Goal: Task Accomplishment & Management: Manage account settings

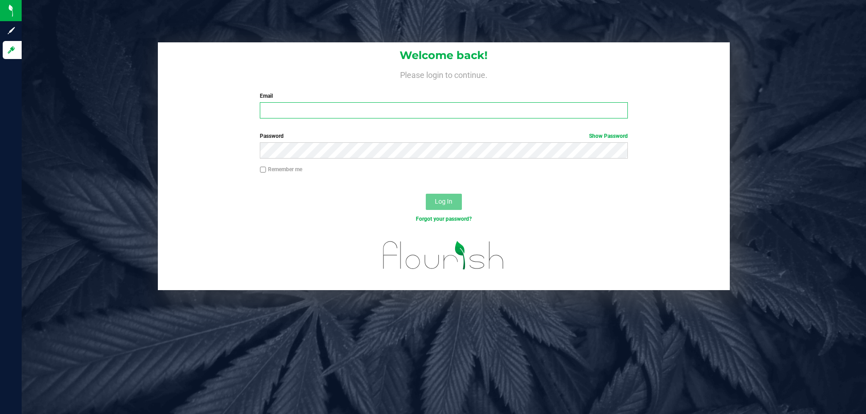
click at [303, 111] on input "Email" at bounding box center [444, 110] width 368 height 16
type input "[EMAIL_ADDRESS][DOMAIN_NAME]"
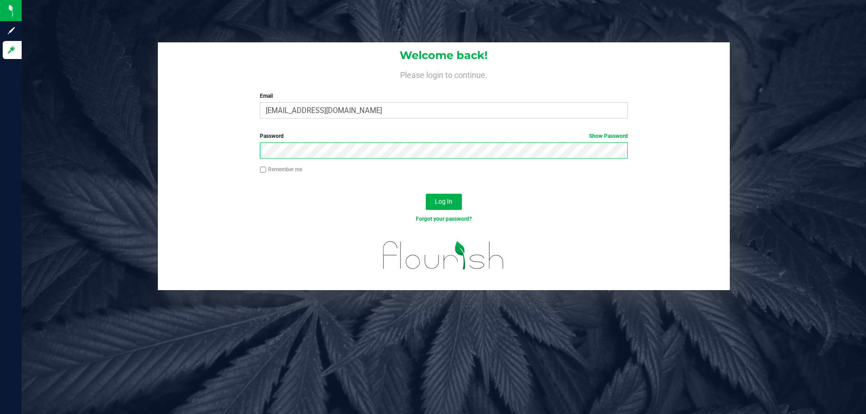
click at [426, 194] on button "Log In" at bounding box center [444, 202] width 36 height 16
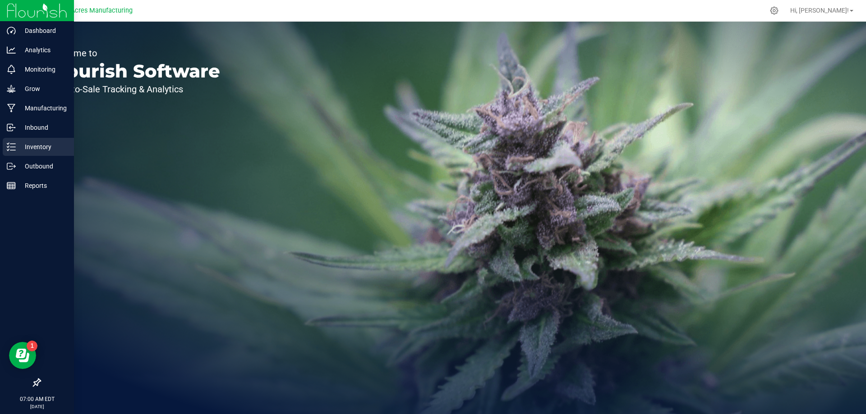
click at [18, 144] on p "Inventory" at bounding box center [43, 147] width 54 height 11
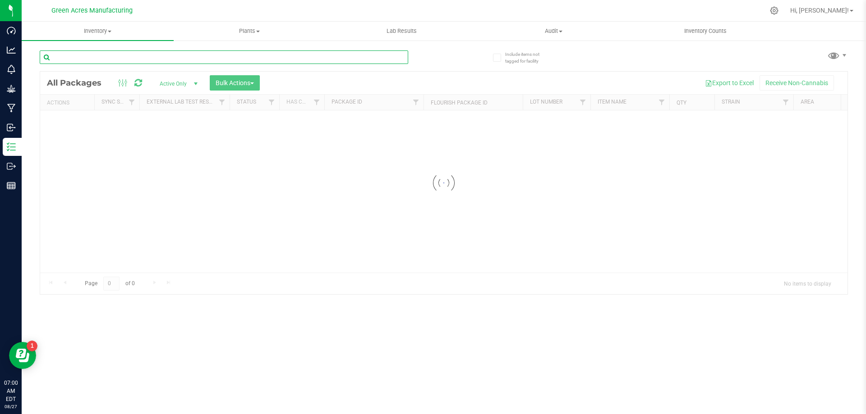
click at [156, 59] on input "text" at bounding box center [224, 58] width 368 height 14
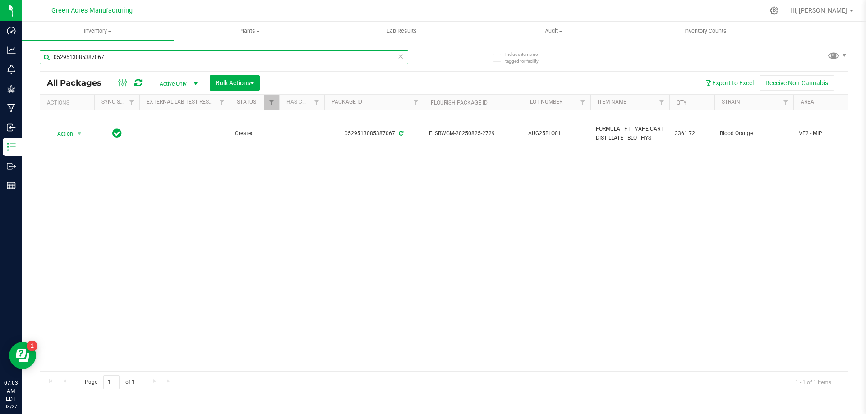
click at [208, 56] on input "0529513085387067" at bounding box center [224, 58] width 368 height 14
type input "0529513085387067"
click at [486, 257] on div "Action Action Adjust qty Create package Edit attributes Global inventory Locate…" at bounding box center [443, 240] width 807 height 261
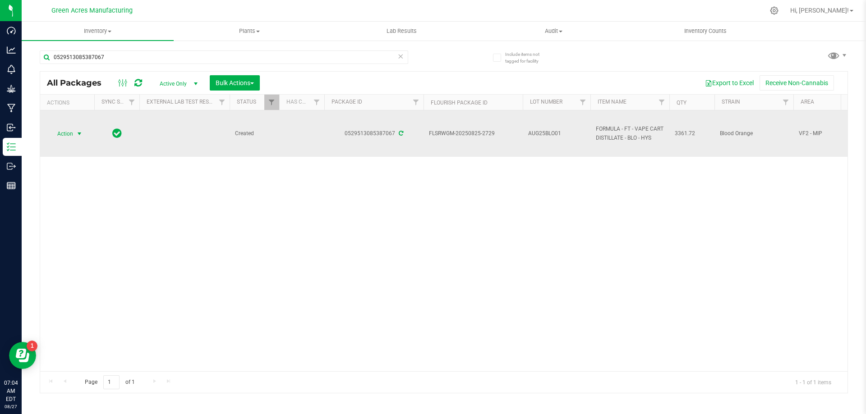
click at [74, 131] on span "select" at bounding box center [79, 134] width 11 height 13
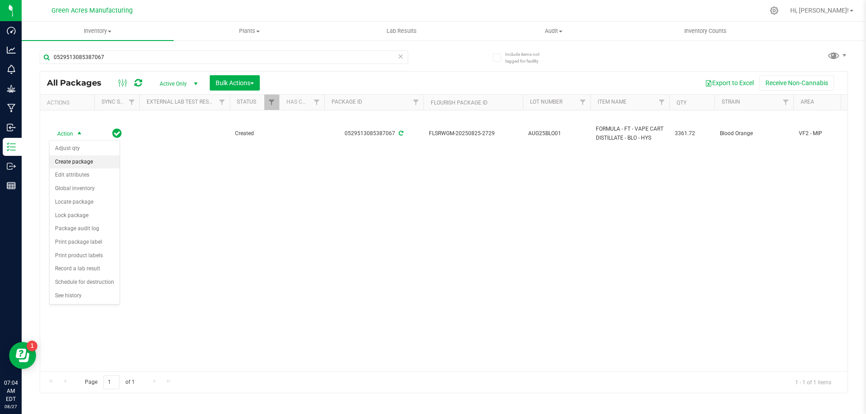
click at [80, 162] on li "Create package" at bounding box center [85, 163] width 70 height 14
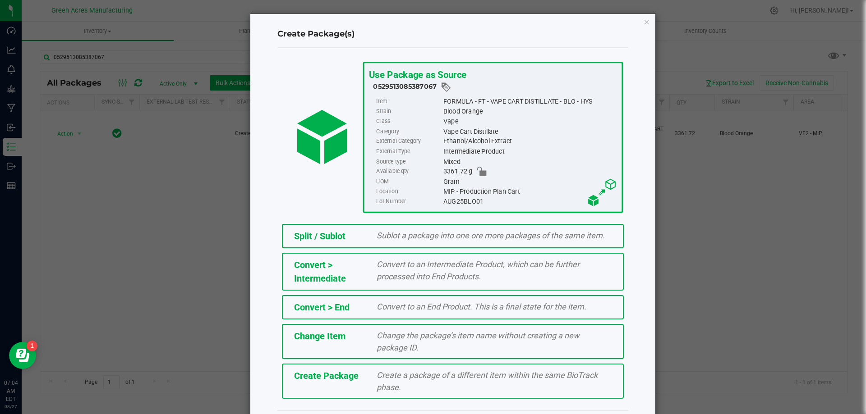
click at [326, 375] on span "Create Package" at bounding box center [326, 376] width 64 height 11
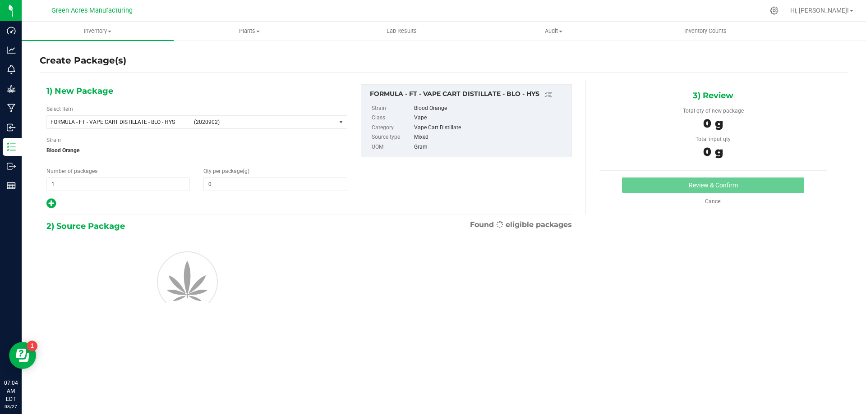
type input "0.0000"
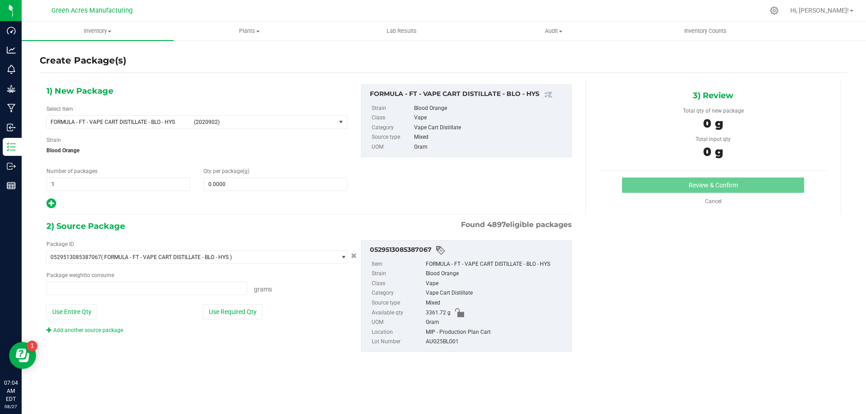
type input "0.0000 g"
click at [197, 116] on span "FORMULA - FT - VAPE CART DISTILLATE - BLO - HYS (2020902)" at bounding box center [191, 122] width 289 height 13
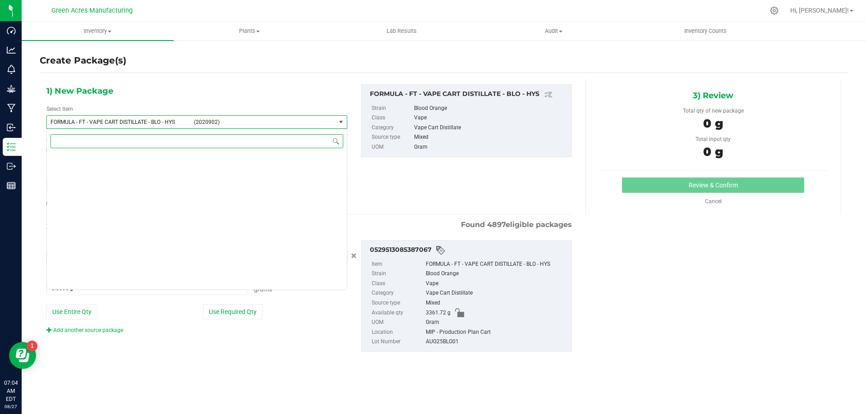
scroll to position [17816, 0]
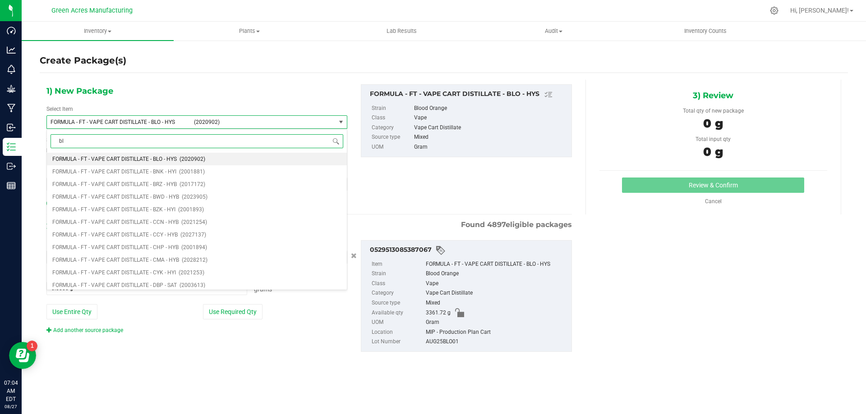
type input "blo"
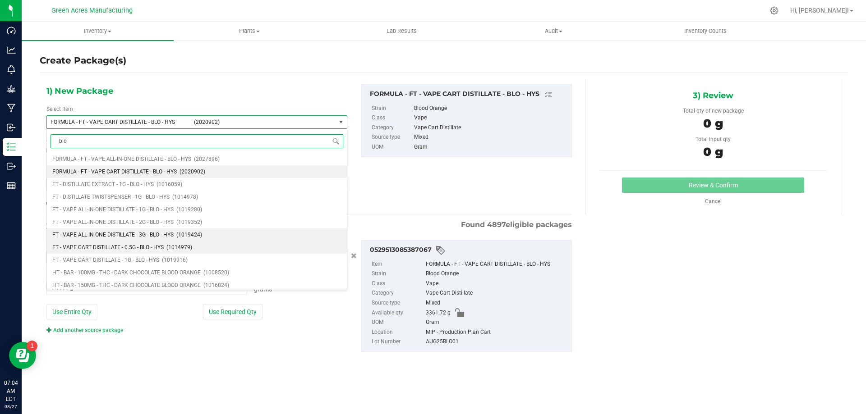
scroll to position [45, 0]
click at [217, 237] on li "FT - VAPE CART DISTILLATE - 0.5G - BLO - HYS (1014979)" at bounding box center [197, 240] width 300 height 13
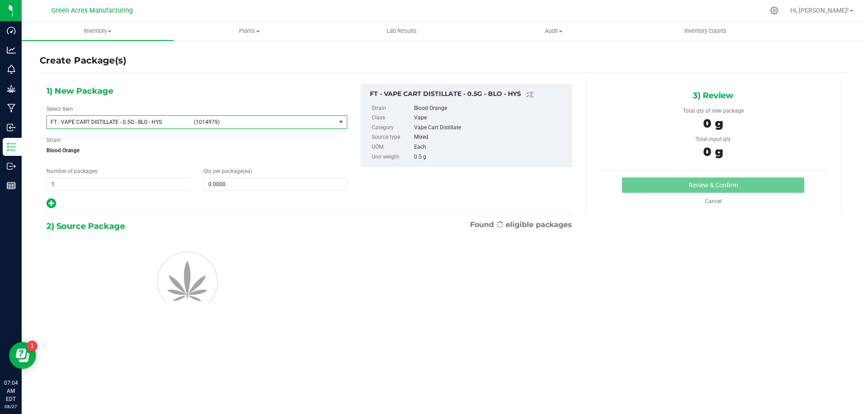
type input "0"
click at [229, 189] on span at bounding box center [274, 185] width 143 height 14
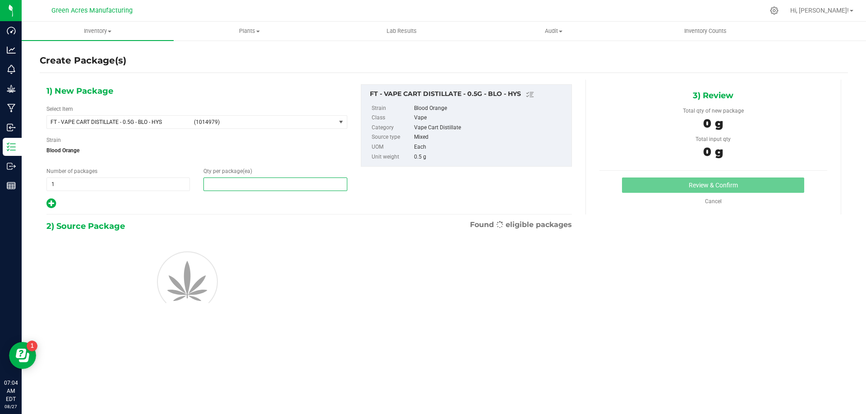
type input "1"
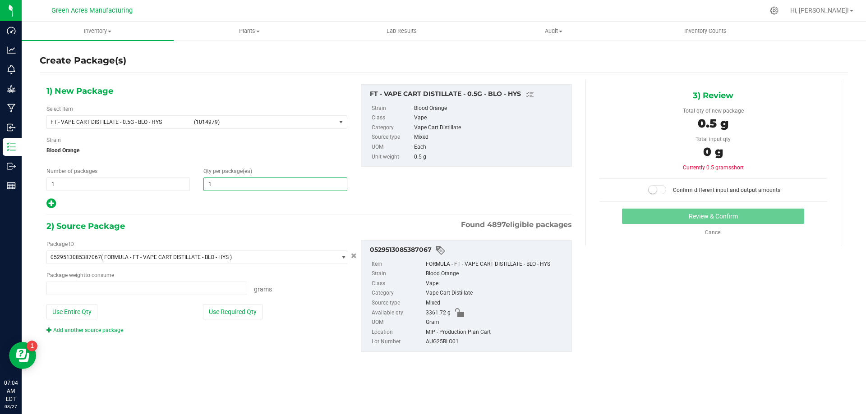
type input "0.0000 g"
type input "1"
drag, startPoint x: 244, startPoint y: 317, endPoint x: 251, endPoint y: 317, distance: 7.2
click at [244, 317] on button "Use Required Qty" at bounding box center [233, 311] width 60 height 15
type input "0.5000 g"
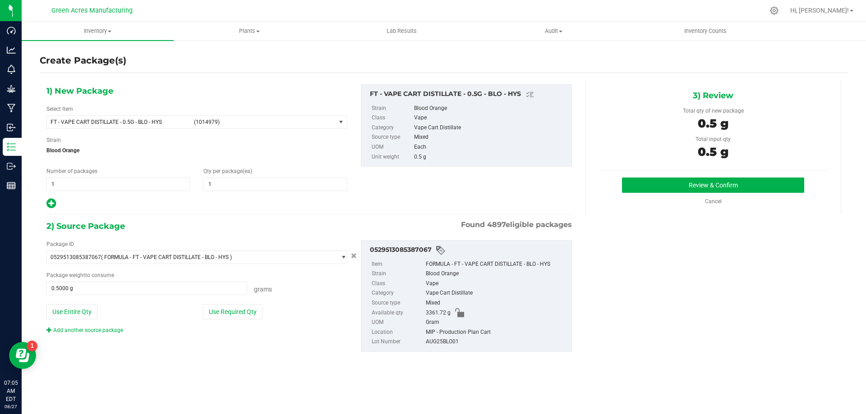
click at [706, 175] on div "3) Review Total qty of new package 0.5 g Total input qty 0.5 g Review & Confirm" at bounding box center [713, 147] width 256 height 135
click at [710, 184] on button "Review & Confirm" at bounding box center [713, 185] width 182 height 15
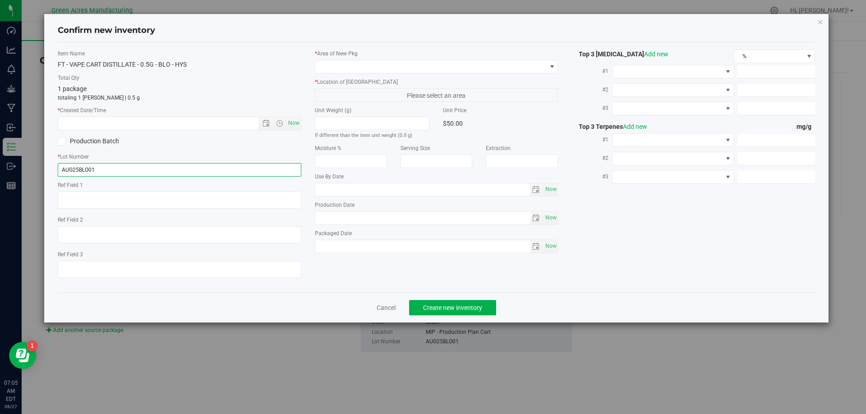
drag, startPoint x: 276, startPoint y: 165, endPoint x: 271, endPoint y: 169, distance: 5.8
click at [276, 166] on input "AUG25BLO01" at bounding box center [180, 170] width 244 height 14
type input "AUG25BLO01B-0827"
click at [299, 152] on div "Item Name FT - VAPE CART DISTILLATE - 0.5G - BLO - HYS Total Qty 1 package tota…" at bounding box center [179, 168] width 257 height 236
click at [297, 126] on span "Now" at bounding box center [293, 123] width 15 height 13
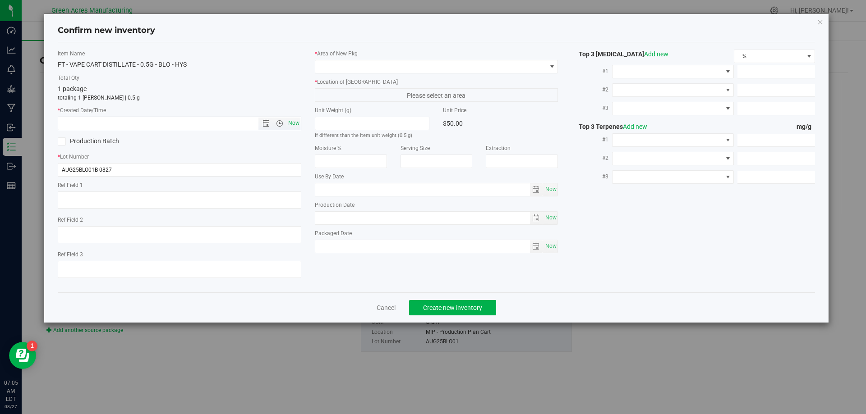
type input "8/27/2025 7:05 AM"
click at [369, 64] on span at bounding box center [430, 66] width 231 height 13
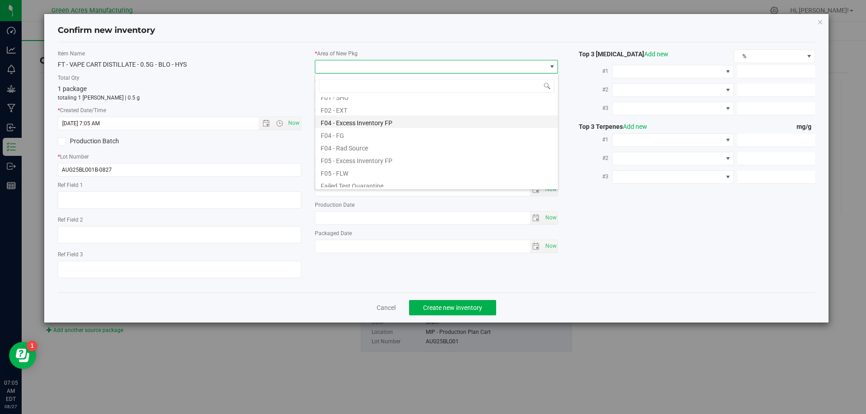
scroll to position [90, 0]
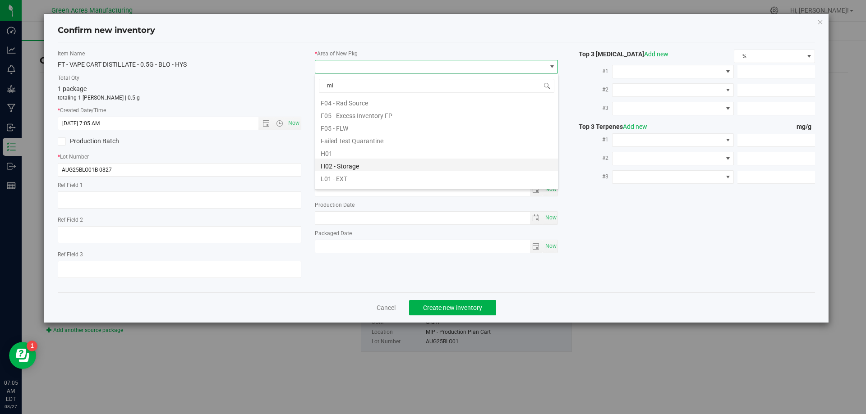
type input "mip"
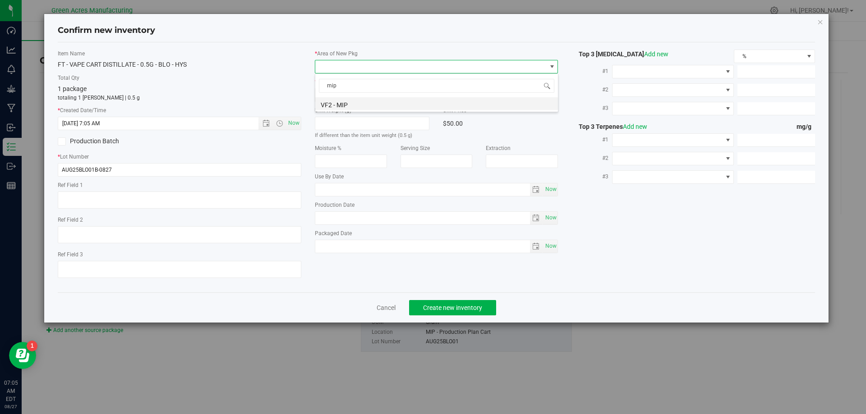
click at [425, 104] on li "VF2 - MIP" at bounding box center [436, 103] width 243 height 13
click at [436, 92] on span "MIP - Cannabis Waste" at bounding box center [430, 95] width 231 height 13
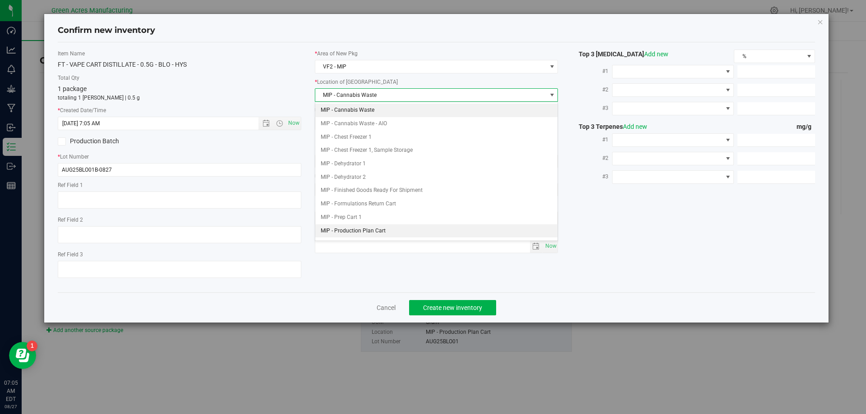
click at [382, 229] on li "MIP - Production Plan Cart" at bounding box center [436, 232] width 243 height 14
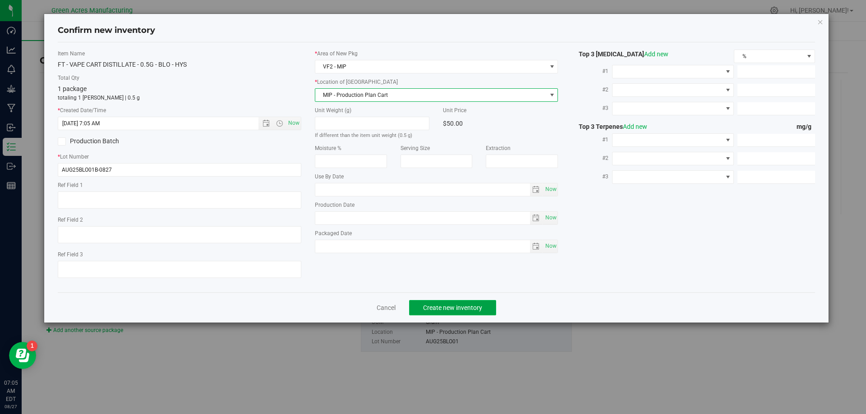
click at [439, 312] on button "Create new inventory" at bounding box center [452, 307] width 87 height 15
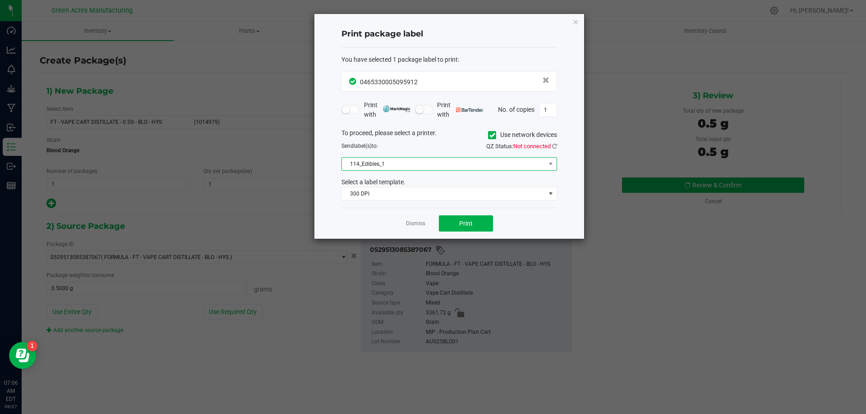
click at [517, 169] on span "114_Edibles_1" at bounding box center [443, 164] width 203 height 13
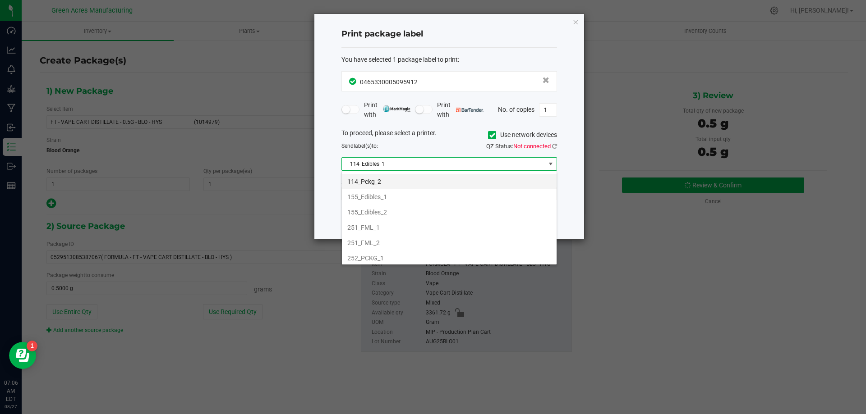
scroll to position [90, 0]
click at [513, 214] on li "252_PCKG_1" at bounding box center [449, 213] width 215 height 15
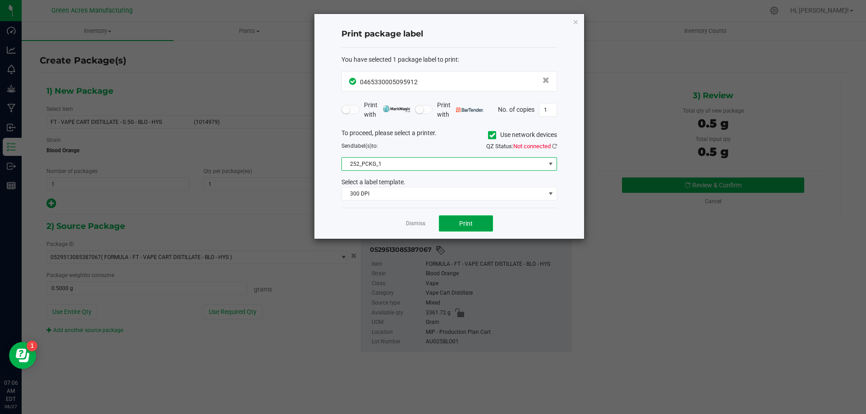
click at [482, 224] on button "Print" at bounding box center [466, 224] width 54 height 16
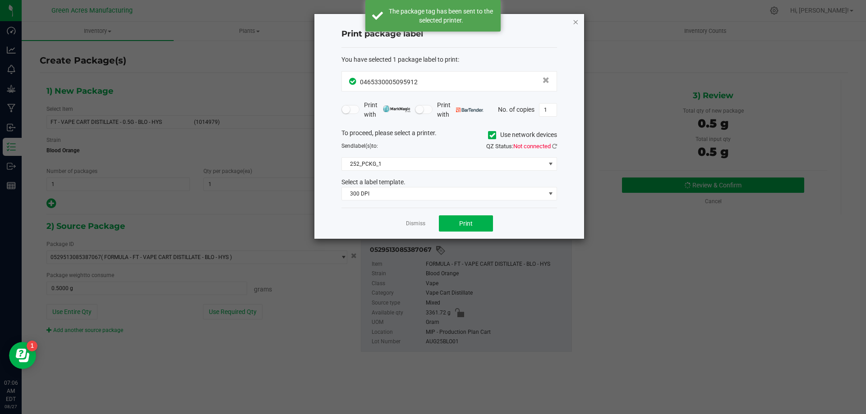
click at [575, 23] on icon "button" at bounding box center [575, 21] width 6 height 11
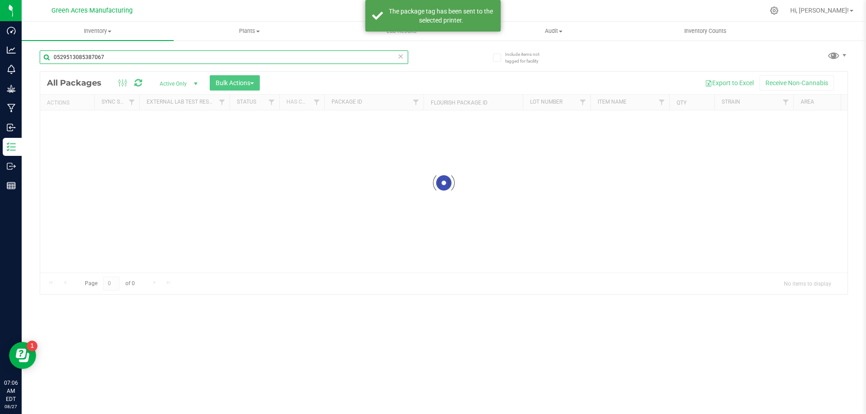
click at [106, 59] on input "0529513085387067" at bounding box center [224, 58] width 368 height 14
click at [106, 57] on input "0529513085387067" at bounding box center [224, 58] width 368 height 14
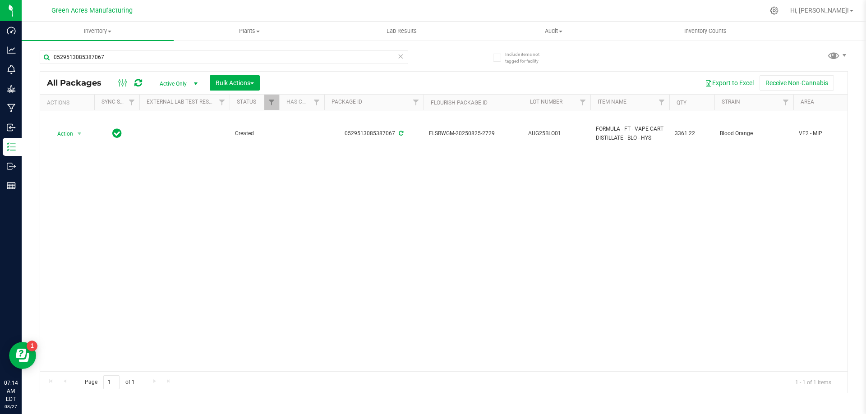
click at [382, 267] on div "Action Action Adjust qty Create package Edit attributes Global inventory Locate…" at bounding box center [443, 240] width 807 height 261
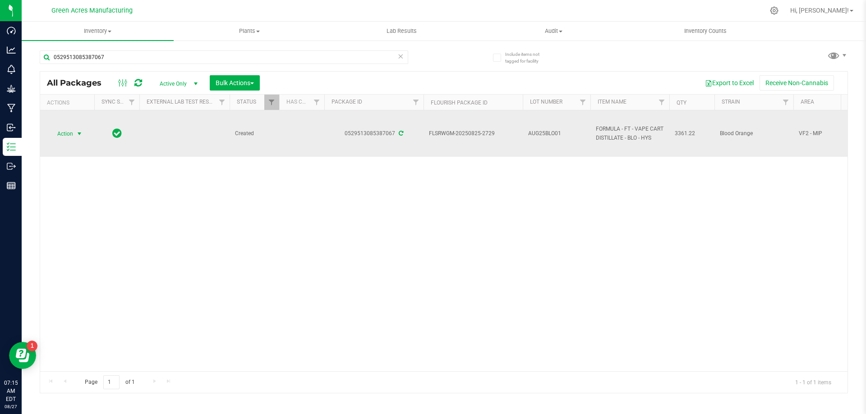
click at [77, 135] on span "select" at bounding box center [79, 133] width 7 height 7
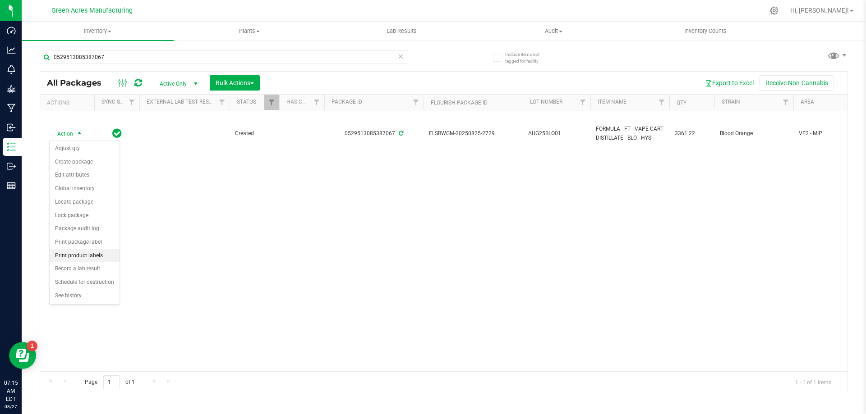
click at [97, 260] on li "Print product labels" at bounding box center [85, 256] width 70 height 14
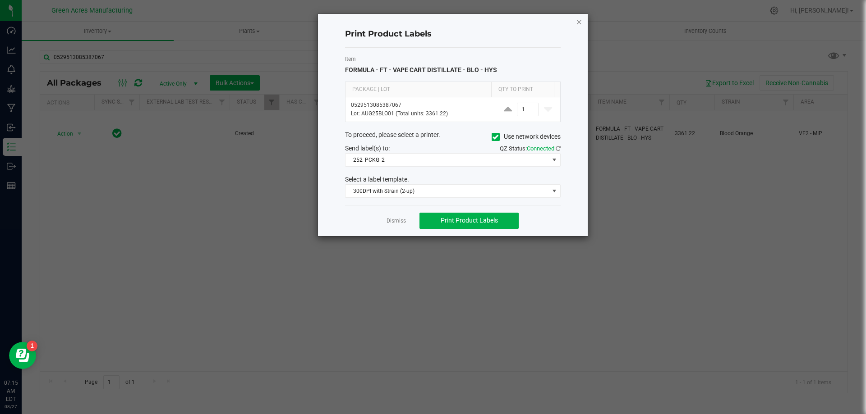
click at [577, 24] on icon "button" at bounding box center [579, 21] width 6 height 11
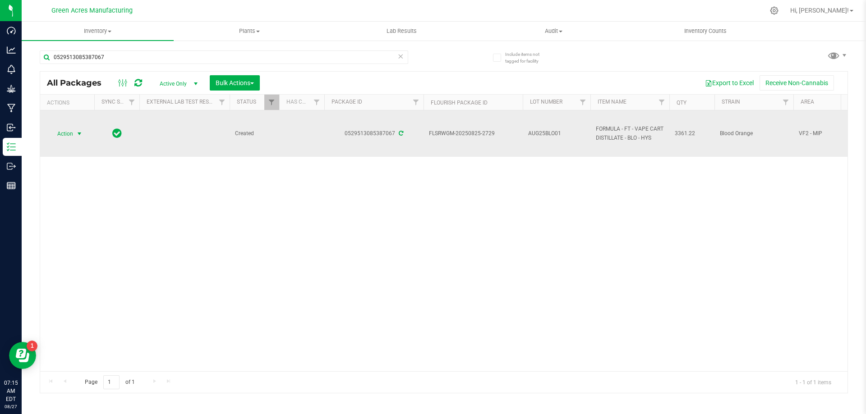
click at [72, 131] on span "Action" at bounding box center [61, 134] width 24 height 13
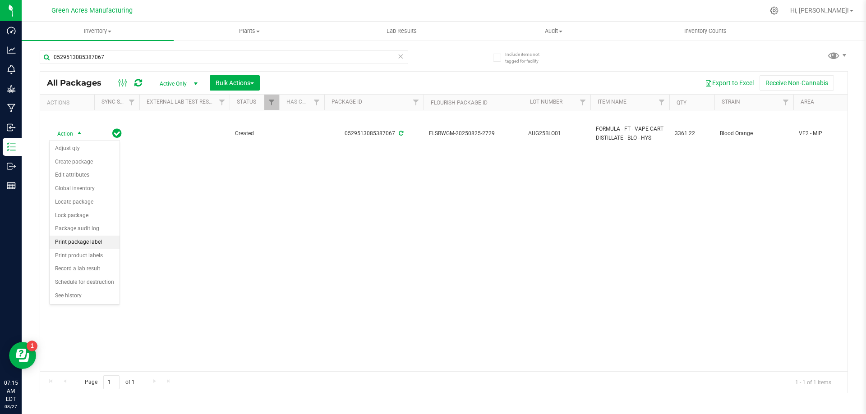
click at [92, 236] on li "Print package label" at bounding box center [85, 243] width 70 height 14
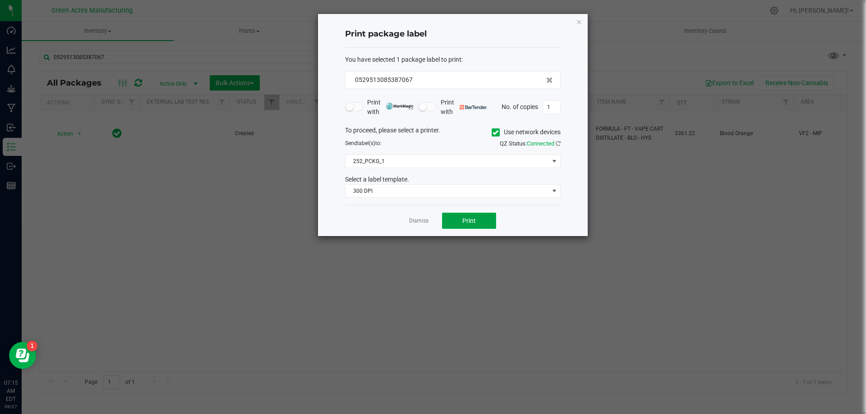
click at [482, 217] on button "Print" at bounding box center [469, 221] width 54 height 16
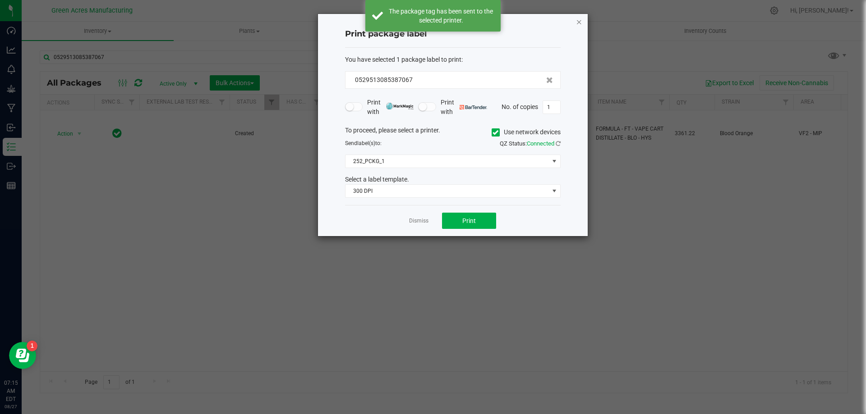
click at [578, 21] on icon "button" at bounding box center [579, 21] width 6 height 11
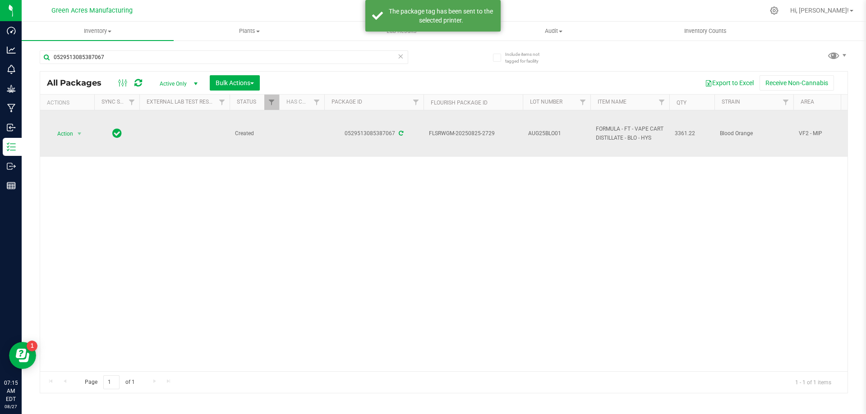
click at [557, 135] on span "AUG25BLO01" at bounding box center [556, 133] width 57 height 9
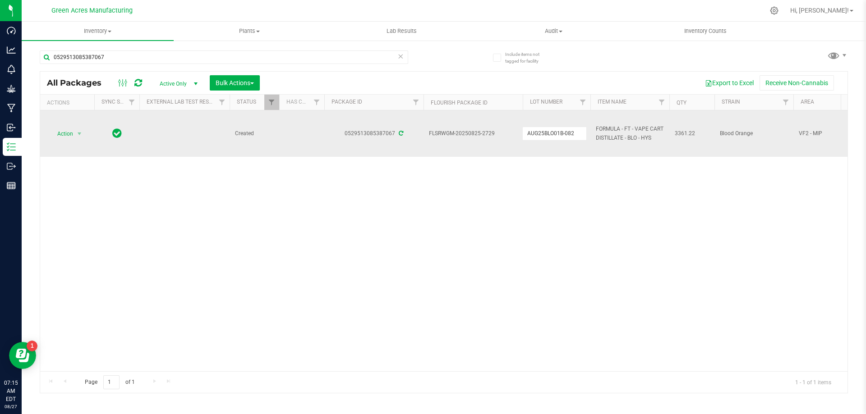
type input "AUG25BLO01B-0827"
click at [521, 214] on div "All Packages Active Only Active Only Lab Samples Locked All External Internal B…" at bounding box center [444, 232] width 808 height 322
click at [76, 133] on span "select" at bounding box center [79, 133] width 7 height 7
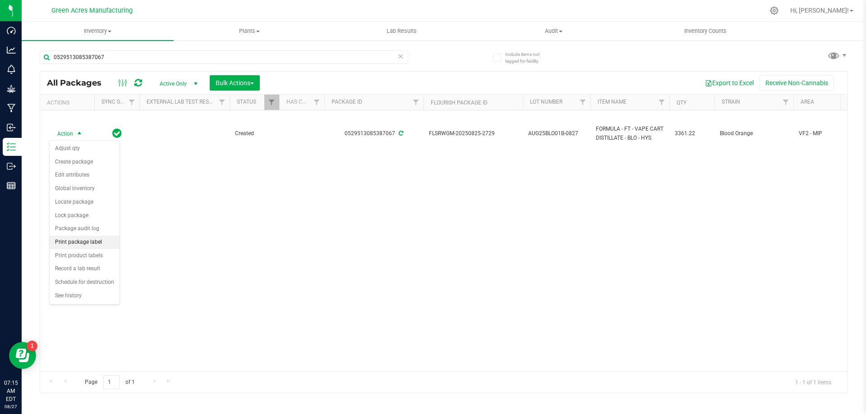
click at [102, 242] on li "Print package label" at bounding box center [85, 243] width 70 height 14
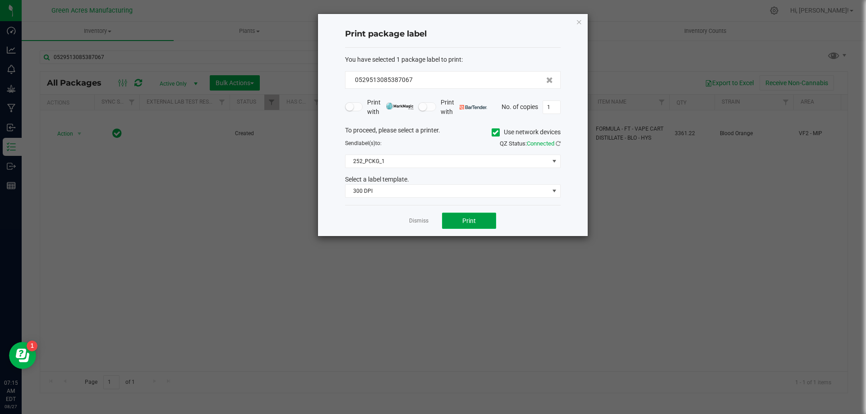
click at [469, 220] on span "Print" at bounding box center [469, 220] width 14 height 7
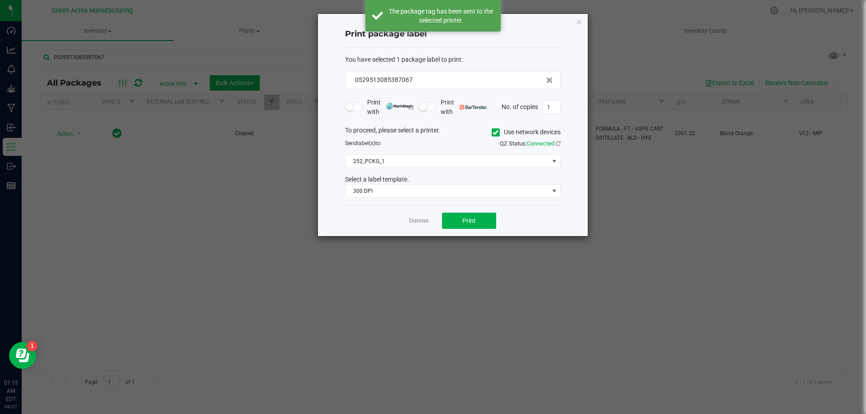
click at [579, 23] on icon "button" at bounding box center [579, 21] width 6 height 11
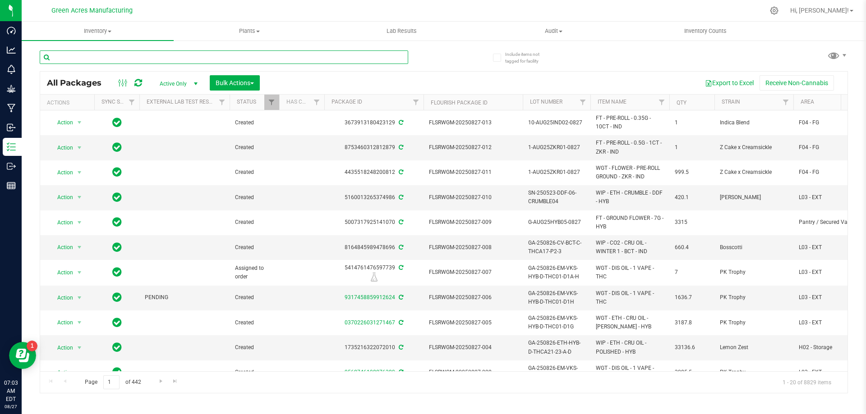
click at [123, 57] on input "text" at bounding box center [224, 58] width 368 height 14
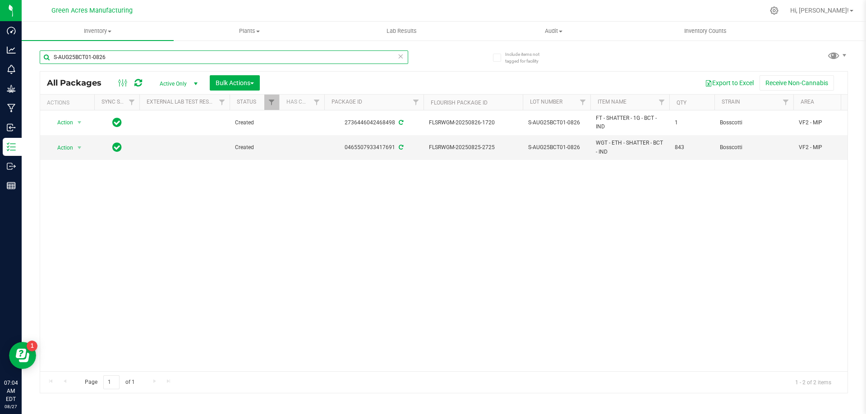
type input "S-AUG25BCT01-0826"
click at [579, 146] on span "S-AUG25BCT01-0826" at bounding box center [556, 147] width 57 height 9
click at [579, 146] on input "S-AUG25BCT01-0826" at bounding box center [554, 148] width 64 height 14
type input "S-AUG25BCT01"
click at [522, 267] on div "All Packages Active Only Active Only Lab Samples Locked All External Internal B…" at bounding box center [444, 232] width 808 height 322
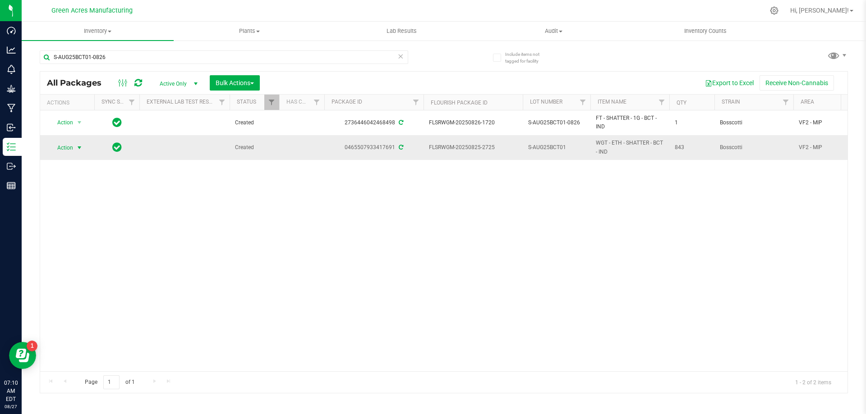
click at [81, 146] on span "select" at bounding box center [79, 147] width 7 height 7
click at [77, 147] on span "select" at bounding box center [79, 147] width 7 height 7
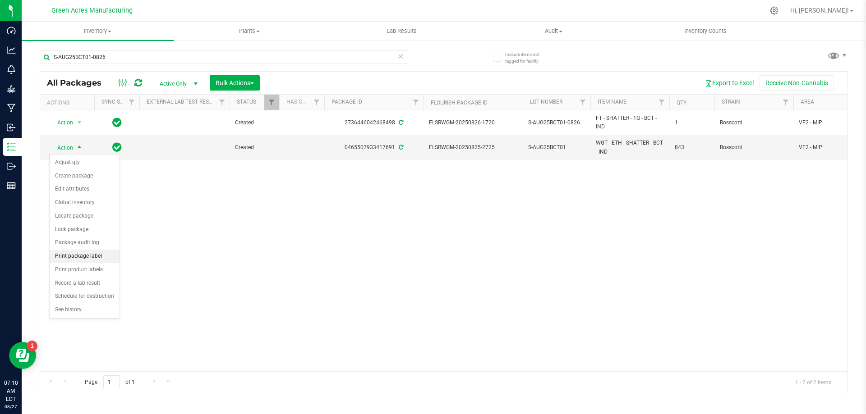
click at [92, 259] on li "Print package label" at bounding box center [85, 257] width 70 height 14
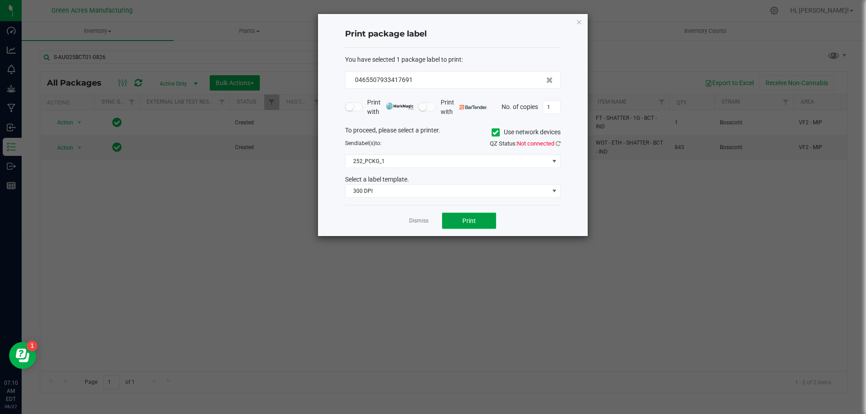
click at [465, 222] on span "Print" at bounding box center [469, 220] width 14 height 7
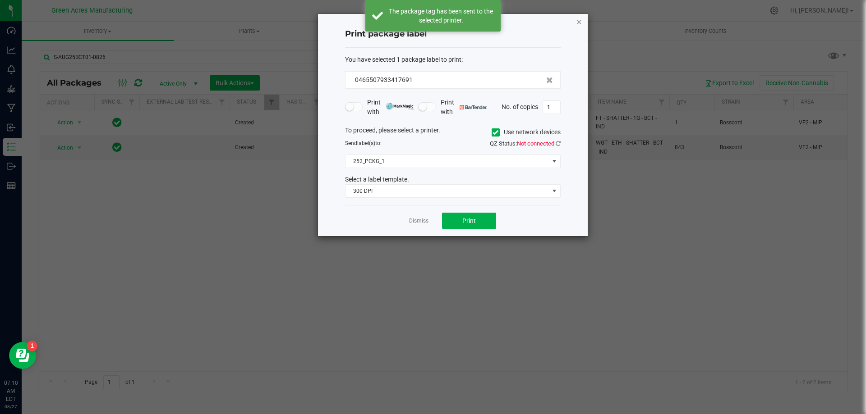
click at [579, 22] on icon "button" at bounding box center [579, 21] width 6 height 11
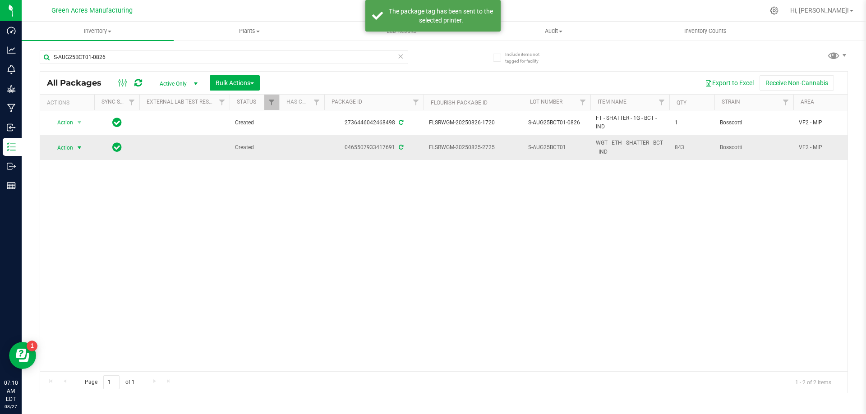
click at [574, 149] on span "S-AUG25BCT01" at bounding box center [556, 147] width 57 height 9
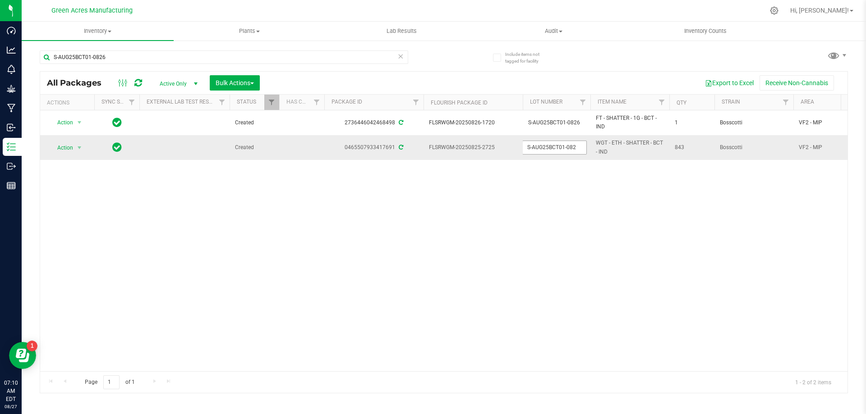
type input "S-AUG25BCT01-0826"
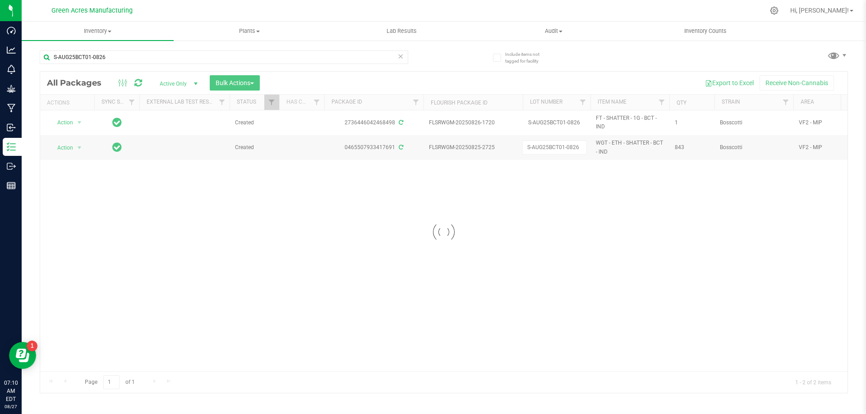
click at [443, 212] on div "Loading... All Packages Active Only Active Only Lab Samples Locked All External…" at bounding box center [444, 232] width 808 height 322
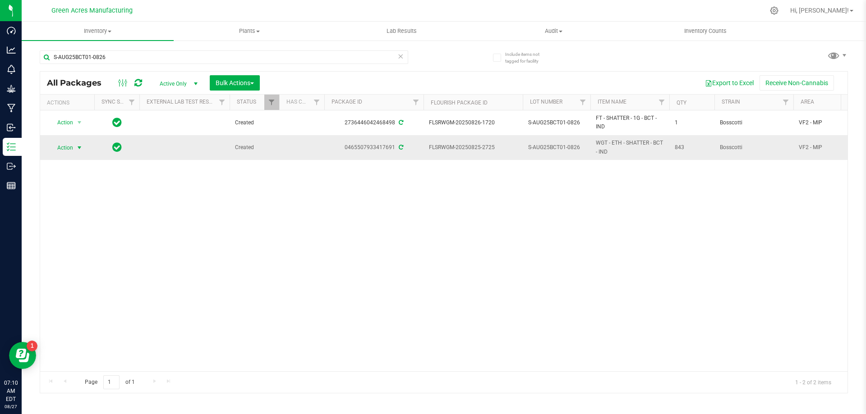
click at [58, 150] on span "Action" at bounding box center [61, 148] width 24 height 13
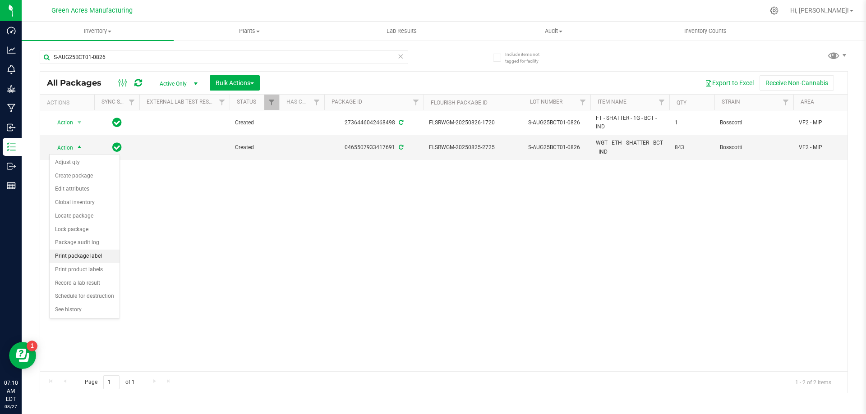
click at [94, 251] on li "Print package label" at bounding box center [85, 257] width 70 height 14
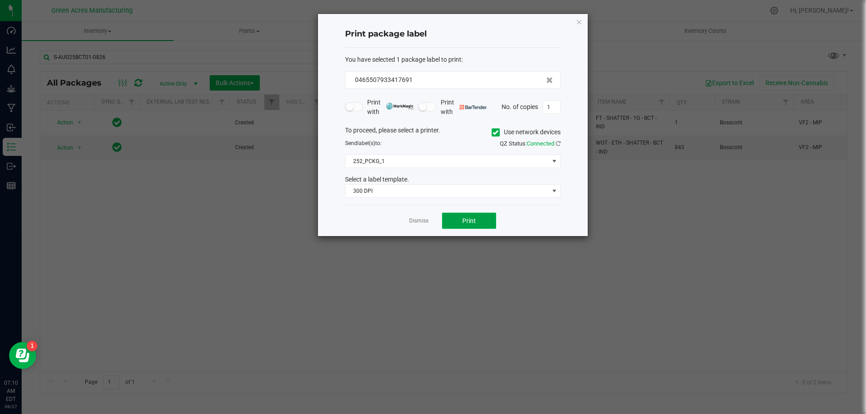
click at [460, 222] on button "Print" at bounding box center [469, 221] width 54 height 16
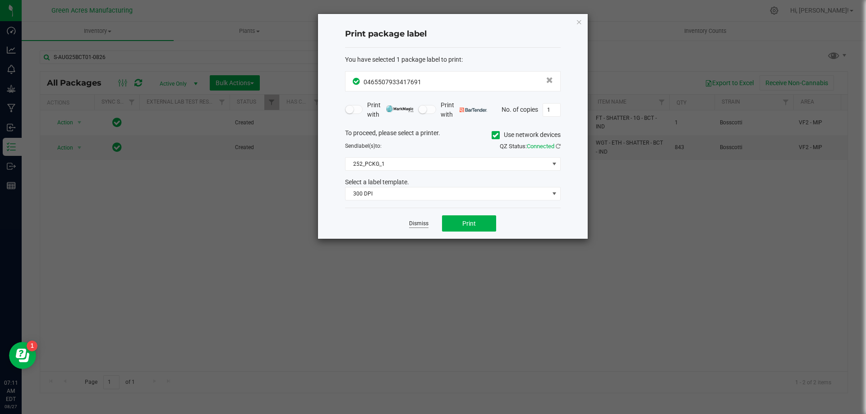
click at [415, 222] on link "Dismiss" at bounding box center [418, 224] width 19 height 8
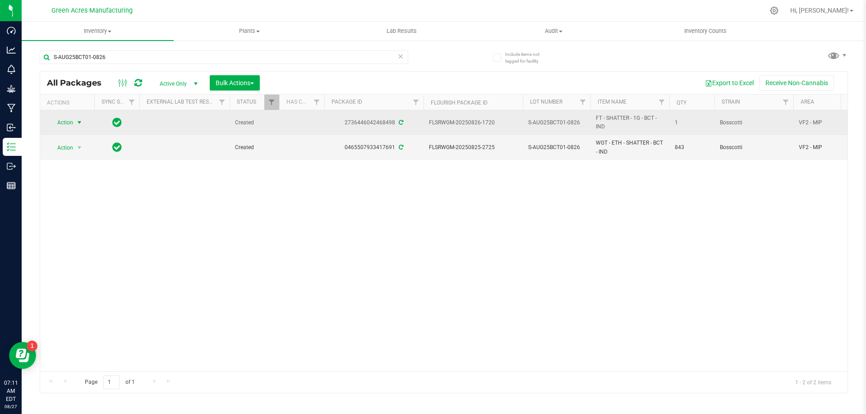
click at [60, 121] on span "Action" at bounding box center [61, 122] width 24 height 13
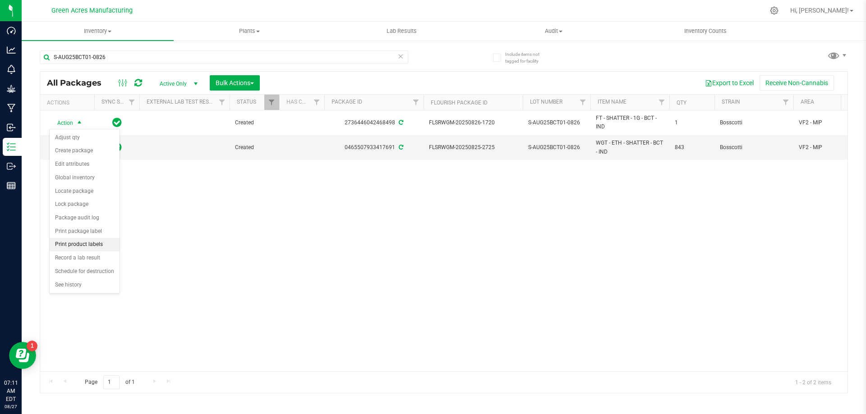
click at [84, 245] on li "Print product labels" at bounding box center [85, 245] width 70 height 14
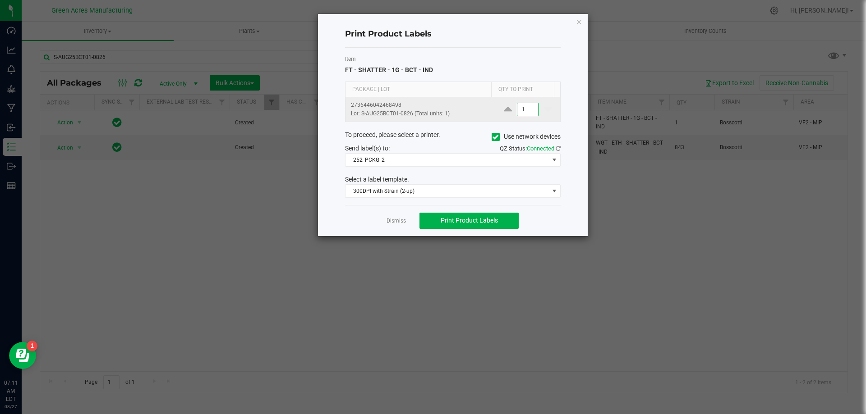
click at [518, 110] on input "1" at bounding box center [527, 109] width 21 height 13
click at [519, 110] on input "1" at bounding box center [527, 109] width 21 height 13
type input "2"
click at [446, 132] on div "To proceed, please select a printer. Use network devices" at bounding box center [452, 137] width 229 height 14
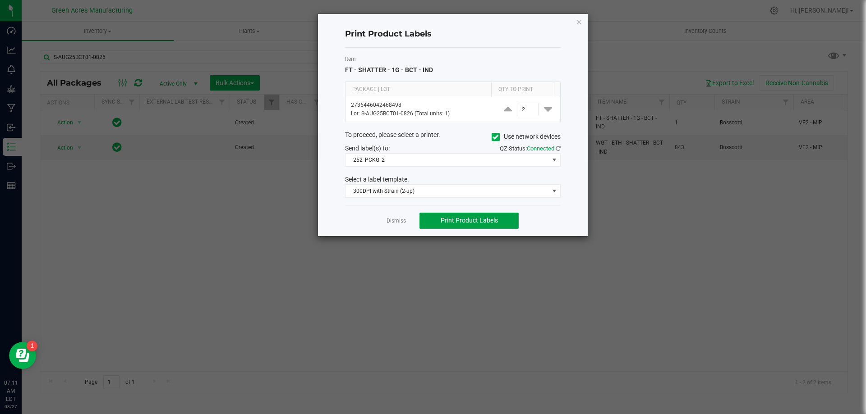
click at [471, 221] on span "Print Product Labels" at bounding box center [469, 220] width 57 height 7
click at [579, 22] on icon "button" at bounding box center [579, 21] width 6 height 11
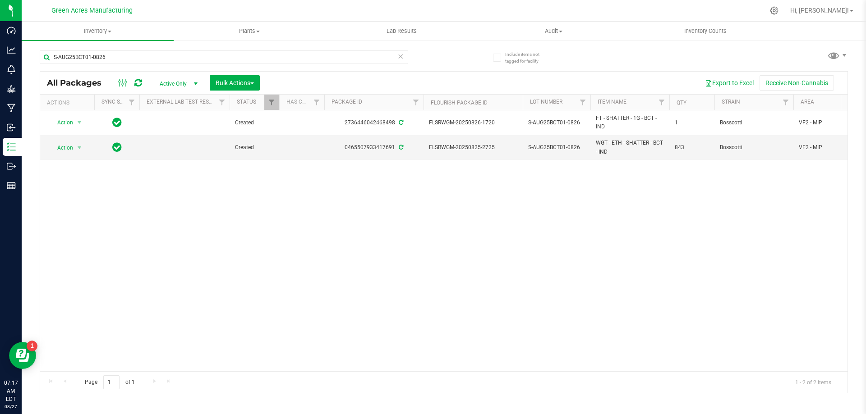
click at [452, 63] on div "S-AUG25BCT01-0826 All Packages Active Only Active Only Lab Samples Locked All E…" at bounding box center [444, 218] width 808 height 352
click at [451, 56] on div "S-AUG25BCT01-0826 All Packages Active Only Active Only Lab Samples Locked All E…" at bounding box center [444, 218] width 808 height 352
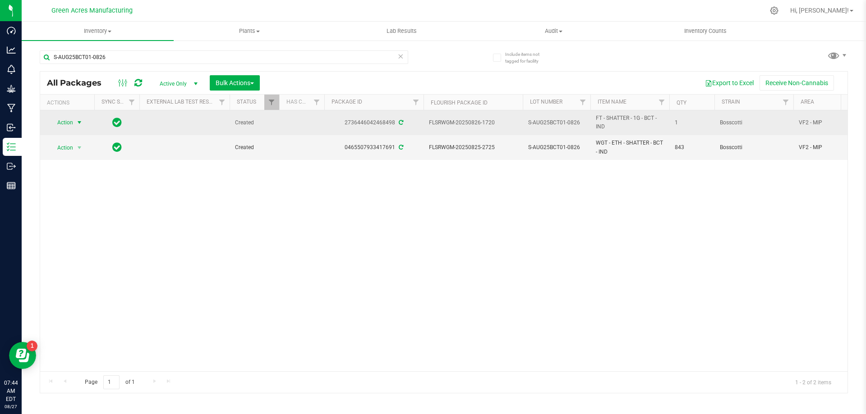
click at [67, 126] on span "Action" at bounding box center [61, 122] width 24 height 13
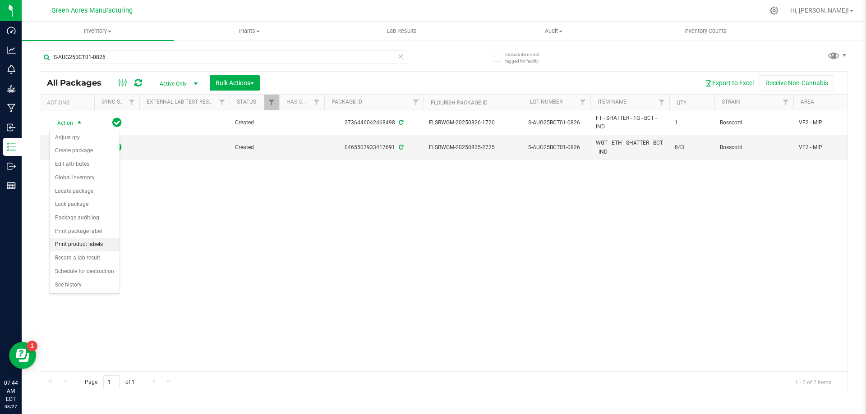
click at [101, 242] on li "Print product labels" at bounding box center [85, 245] width 70 height 14
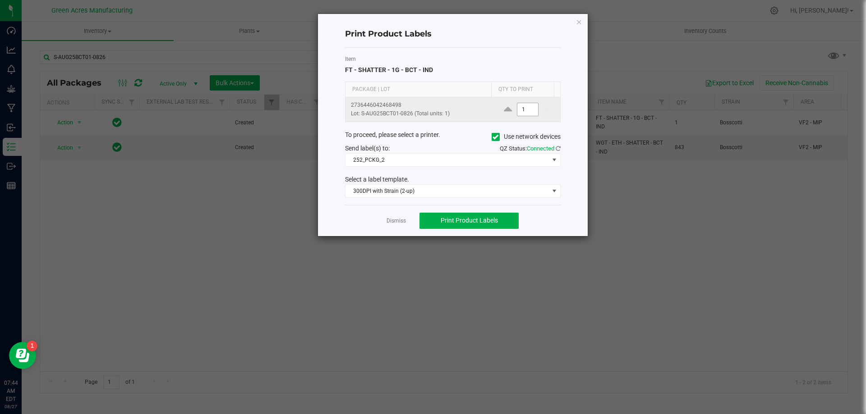
click at [523, 114] on input "1" at bounding box center [527, 109] width 21 height 13
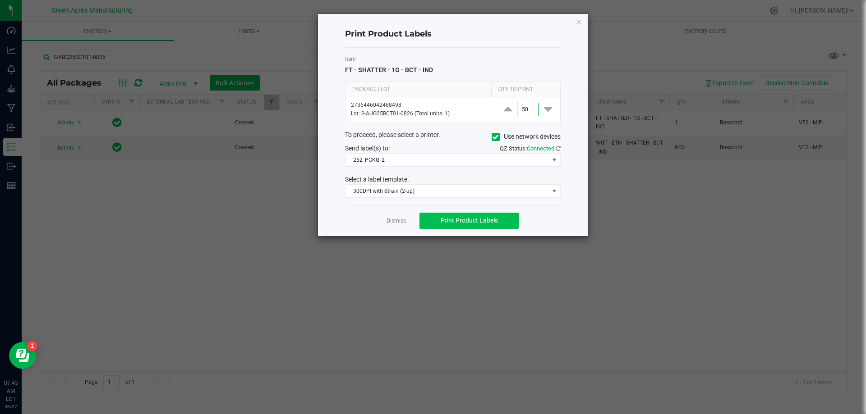
type input "50"
click at [462, 222] on span "Print Product Labels" at bounding box center [469, 220] width 57 height 7
click at [508, 74] on div "Item FT - SHATTER - 1G - BCT - IND" at bounding box center [453, 65] width 216 height 20
click at [476, 221] on span "Print Product Labels" at bounding box center [469, 220] width 57 height 7
click at [248, 17] on ngb-modal-window "Print Product Labels Item FT - SHATTER - 1G - BCT - IND Package | Lot Qty to Pr…" at bounding box center [436, 207] width 873 height 414
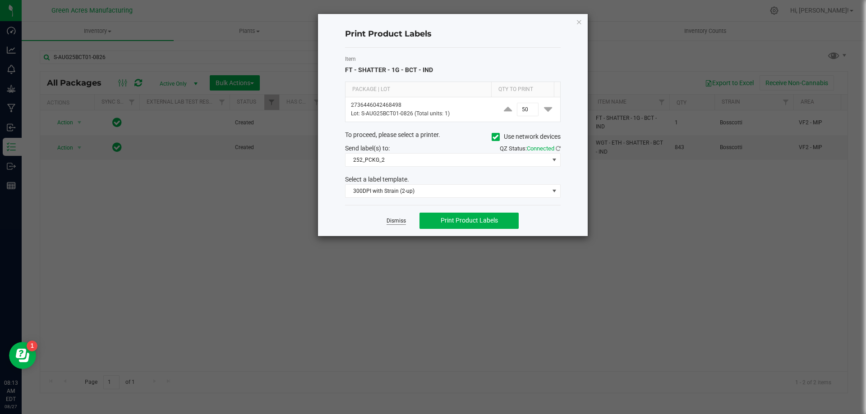
click at [398, 222] on link "Dismiss" at bounding box center [395, 221] width 19 height 8
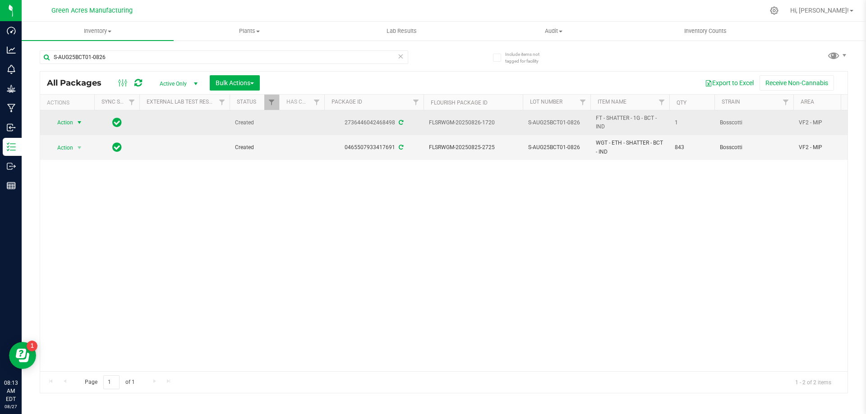
click at [60, 123] on span "Action" at bounding box center [61, 122] width 24 height 13
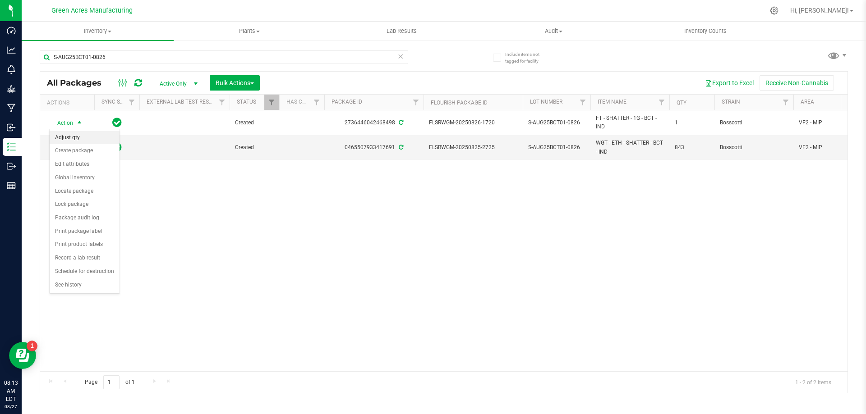
click at [78, 140] on li "Adjust qty" at bounding box center [85, 138] width 70 height 14
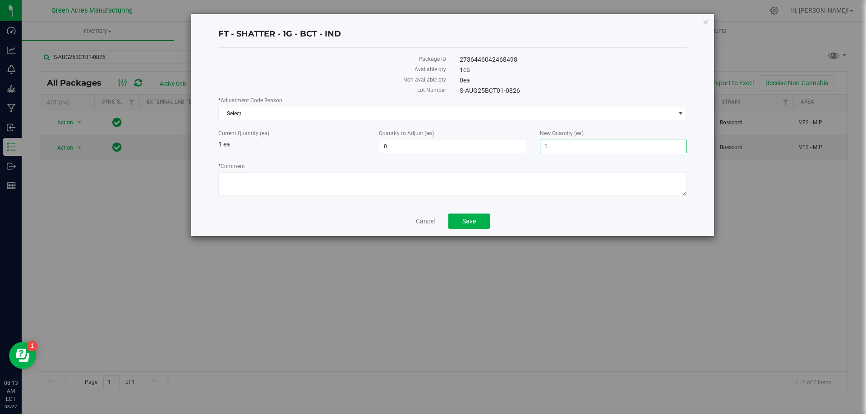
click at [551, 148] on span "1 1" at bounding box center [613, 147] width 147 height 14
click at [551, 148] on input "1" at bounding box center [613, 146] width 146 height 13
type input "0"
type input "-1"
type input "0"
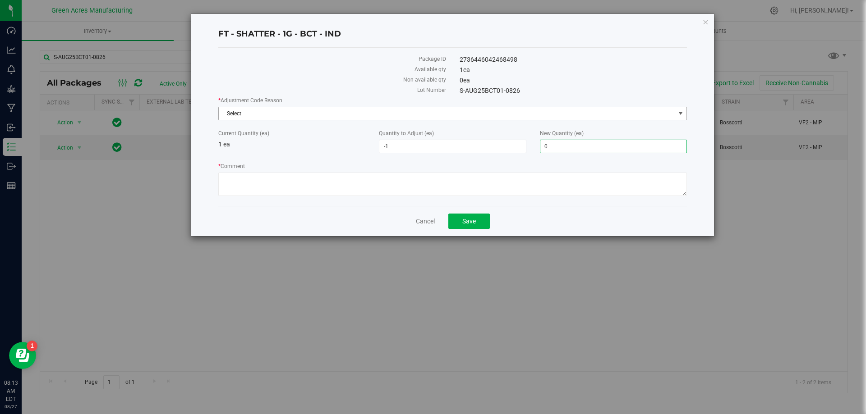
click at [540, 107] on span "Select" at bounding box center [452, 114] width 469 height 14
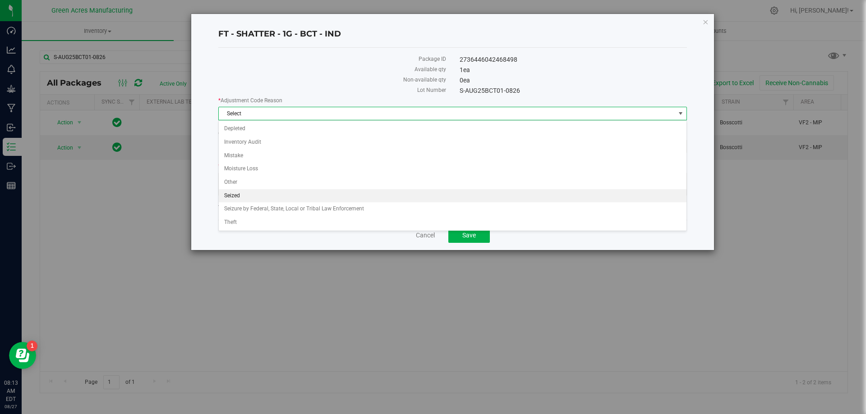
click at [477, 189] on li "Seized" at bounding box center [453, 196] width 468 height 14
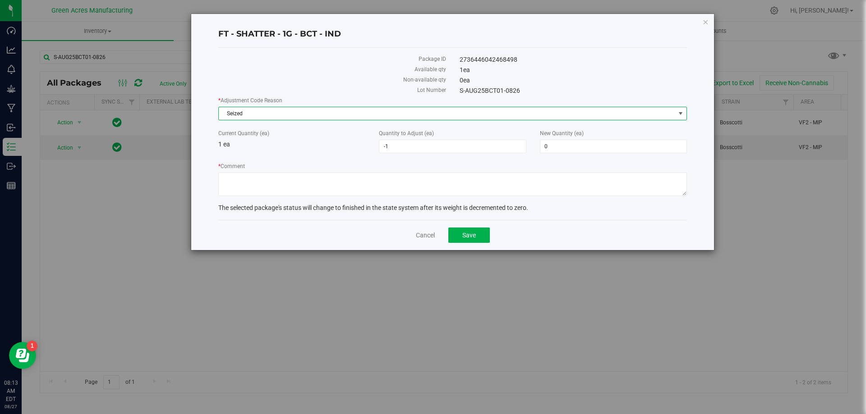
click at [468, 119] on span "Seized" at bounding box center [452, 114] width 469 height 14
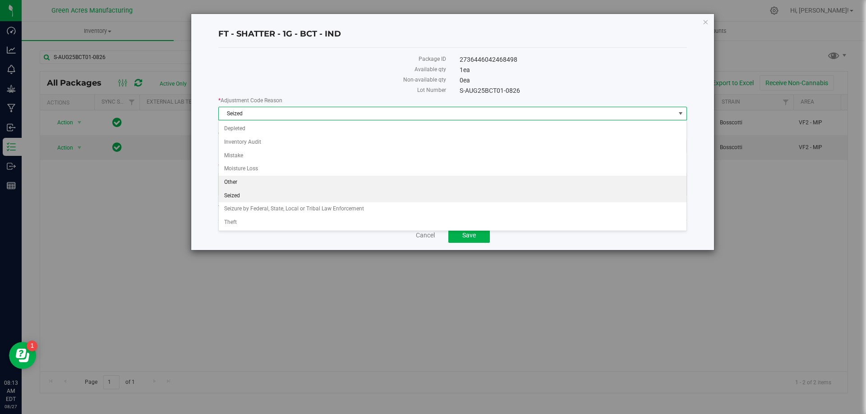
click at [461, 182] on li "Other" at bounding box center [453, 183] width 468 height 14
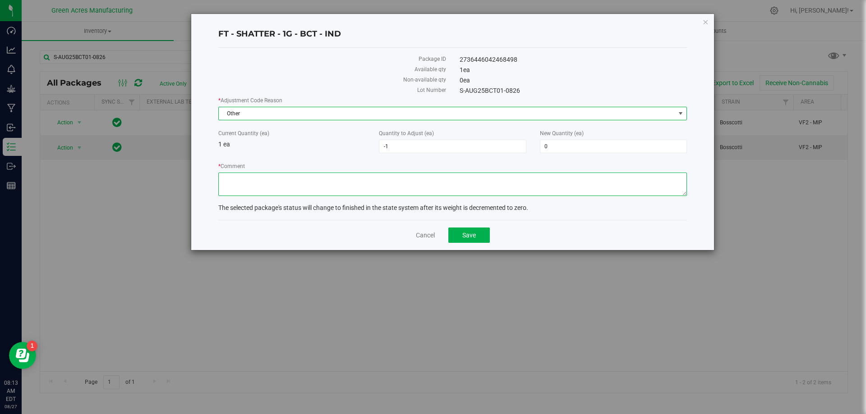
click at [454, 188] on textarea "* Comment" at bounding box center [452, 184] width 469 height 23
type textarea "Run completed. RD"
click at [475, 216] on div "Package ID 2736446042468498 Available qty 1 ea Non-available qty 0 ea Lot Numbe…" at bounding box center [452, 134] width 469 height 172
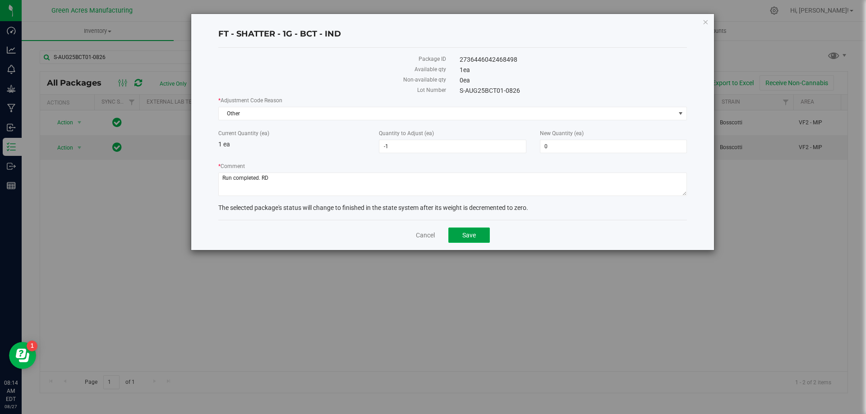
click at [479, 229] on button "Save" at bounding box center [468, 235] width 41 height 15
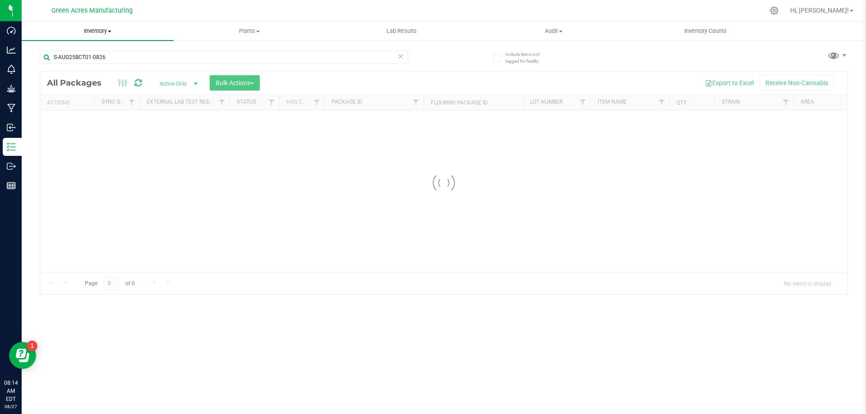
click at [110, 38] on uib-tab-heading "Inventory All packages All inventory Waste log Create inventory" at bounding box center [98, 31] width 152 height 19
click at [109, 35] on uib-tab-heading "Inventory All packages All inventory Waste log Create inventory From packages F…" at bounding box center [98, 31] width 152 height 19
click at [109, 35] on uib-tab-heading "Inventory All packages All inventory Waste log Create inventory" at bounding box center [98, 31] width 152 height 19
click at [97, 108] on span "From bill of materials" at bounding box center [63, 109] width 82 height 8
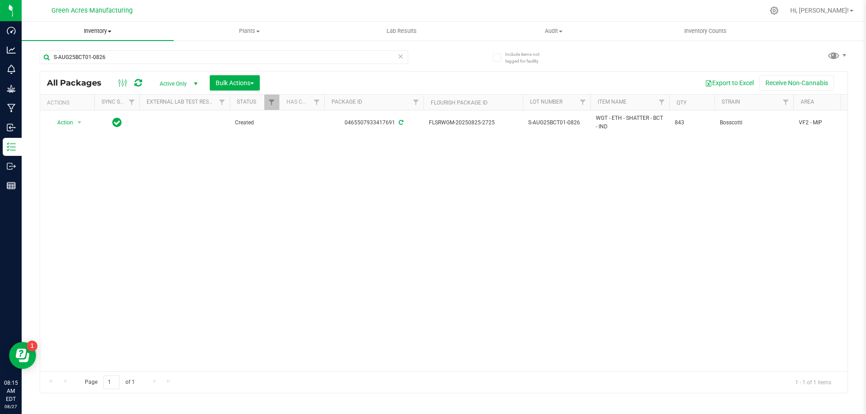
click at [98, 27] on span "Inventory" at bounding box center [98, 31] width 152 height 8
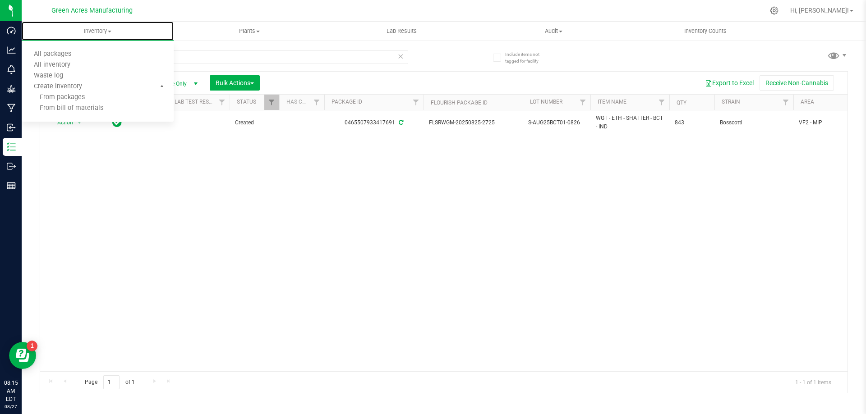
click at [101, 106] on li "From bill of materials" at bounding box center [98, 108] width 152 height 11
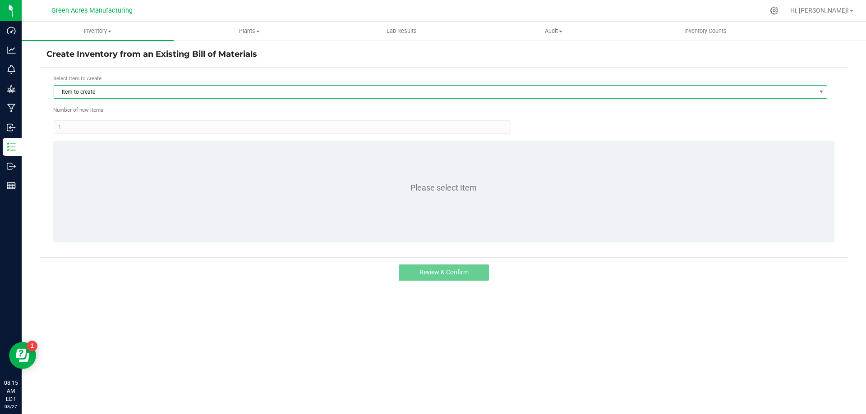
click at [112, 95] on span "Item to create" at bounding box center [434, 92] width 761 height 13
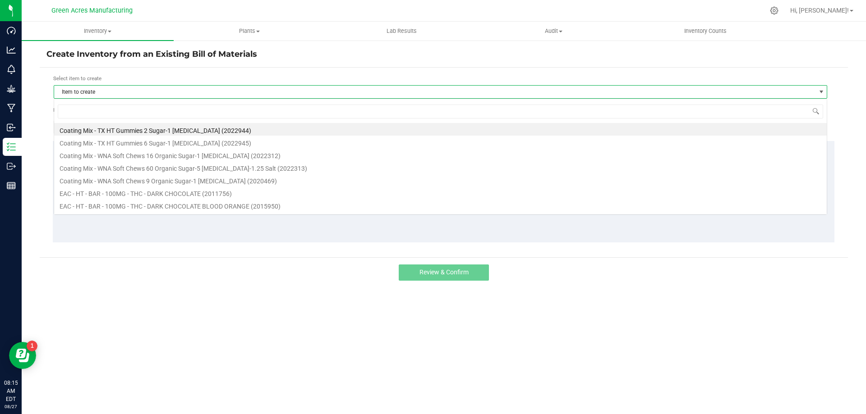
scroll to position [14, 773]
type input "bct"
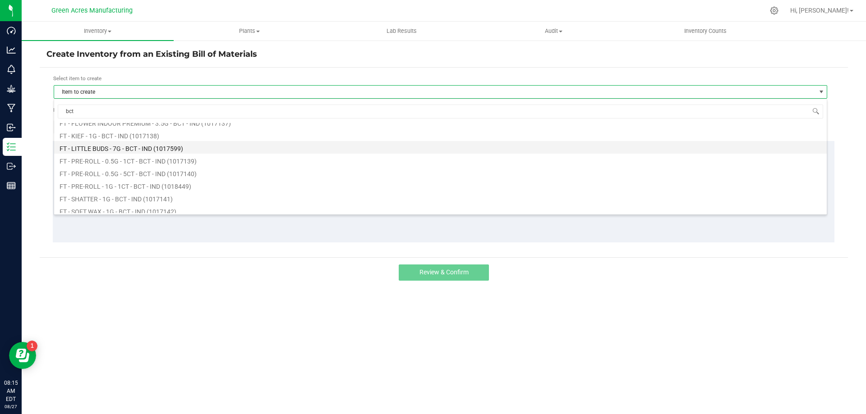
scroll to position [90, 0]
click at [150, 152] on li "FT - SHATTER - 1G - BCT - IND (1017141)" at bounding box center [440, 153] width 772 height 13
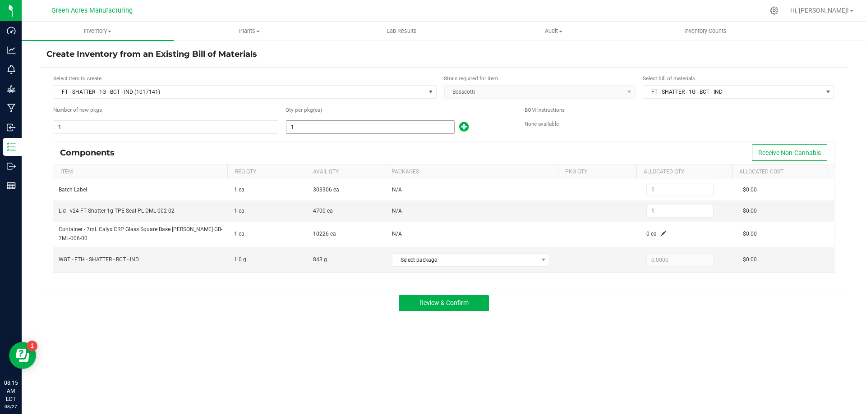
click at [322, 126] on input "1" at bounding box center [370, 127] width 168 height 13
type input "8"
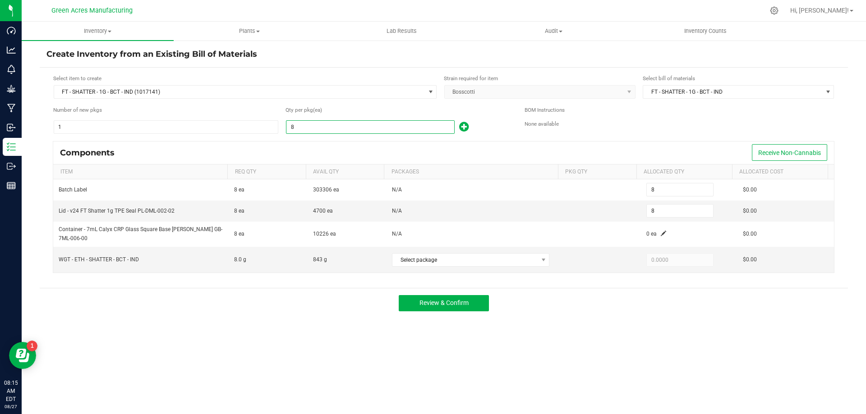
type input "81"
type input "819"
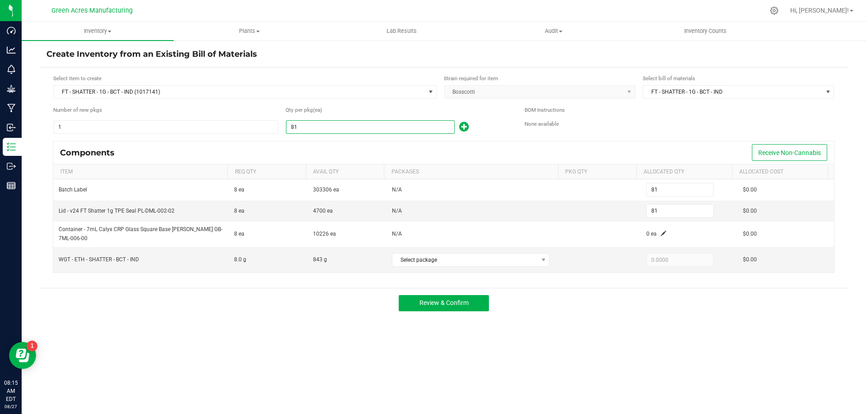
type input "819"
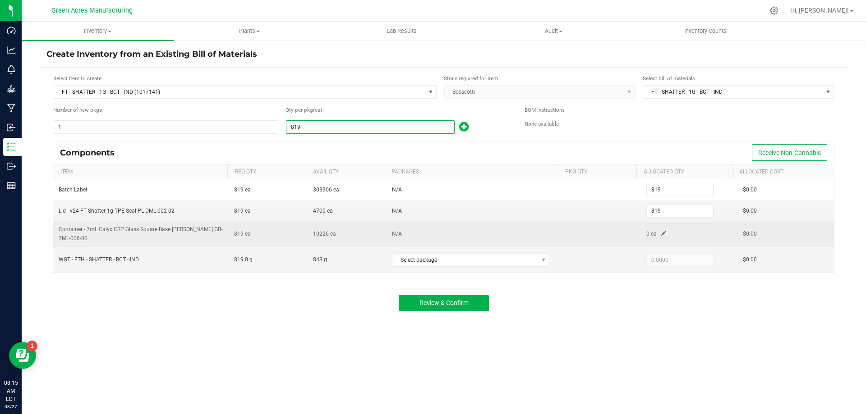
type input "819"
click at [657, 230] on td "0 ea" at bounding box center [689, 234] width 97 height 25
click at [661, 233] on span at bounding box center [663, 233] width 5 height 5
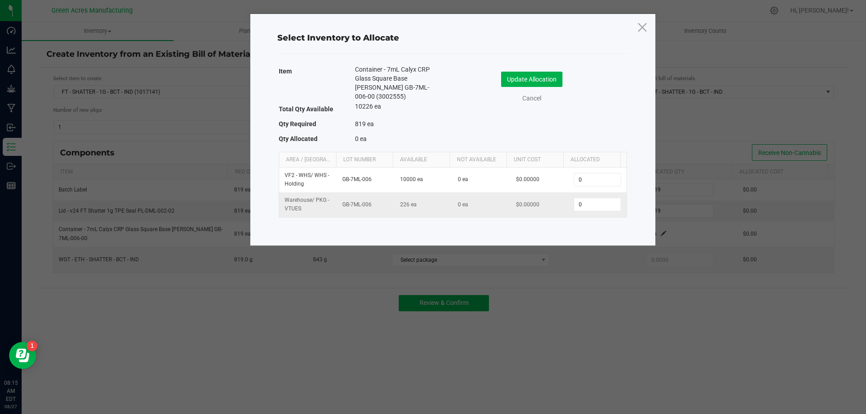
click at [575, 197] on td "0" at bounding box center [597, 205] width 58 height 24
click at [583, 205] on input "0" at bounding box center [597, 204] width 46 height 13
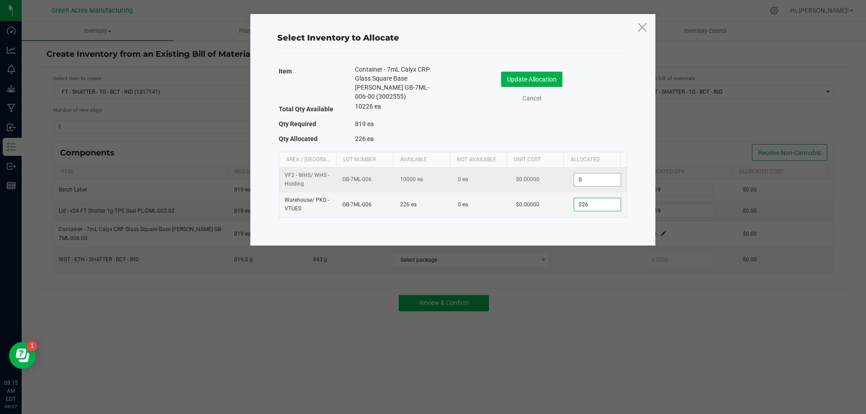
type input "226"
click at [590, 182] on input "0" at bounding box center [597, 180] width 46 height 13
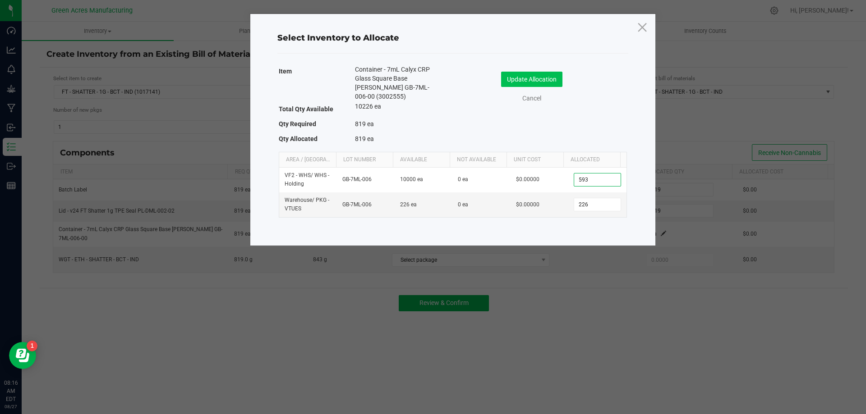
type input "593"
click at [556, 77] on button "Update Allocation" at bounding box center [531, 79] width 61 height 15
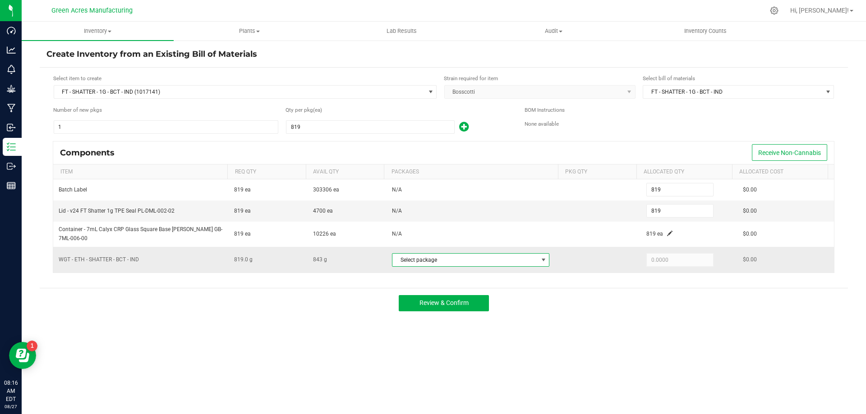
click at [517, 257] on span "Select package" at bounding box center [464, 260] width 145 height 13
click at [505, 296] on li "0465507933417691 (S-AUG25BCT01-0826)" at bounding box center [470, 297] width 161 height 13
type input "819.0000"
click at [483, 298] on button "Review & Confirm" at bounding box center [444, 303] width 90 height 16
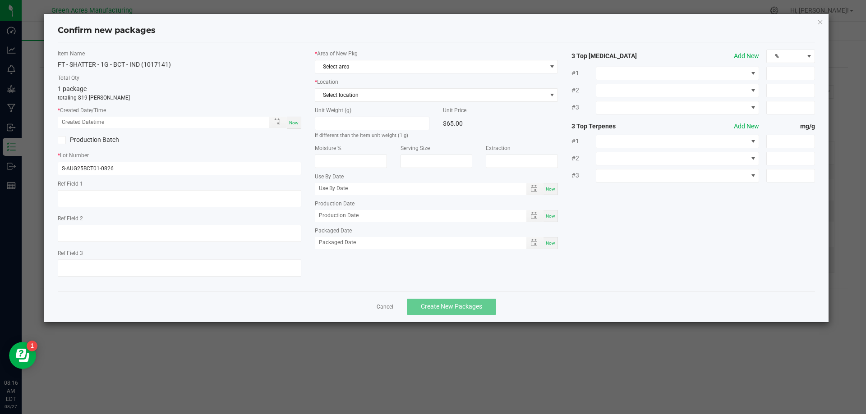
click at [294, 125] on span "Now" at bounding box center [293, 122] width 9 height 5
type input "08/27/2025 08:16 AM"
click at [340, 67] on span "Select area" at bounding box center [430, 66] width 231 height 13
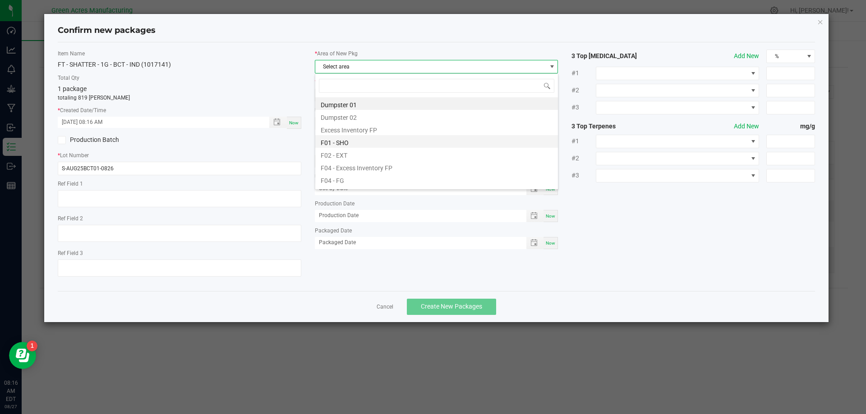
scroll to position [14, 244]
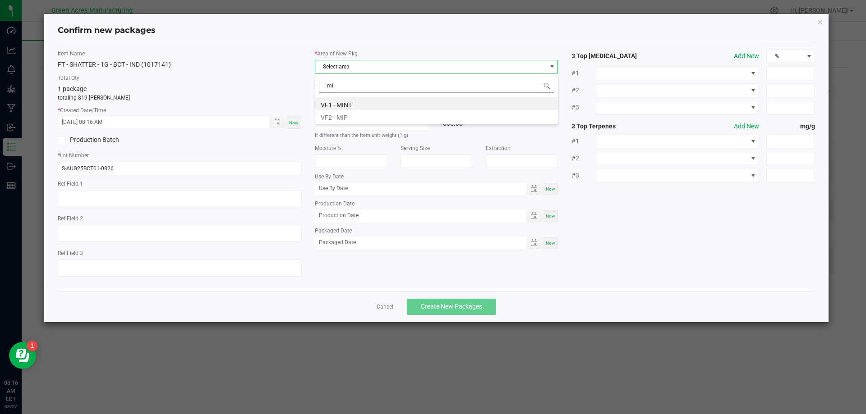
type input "mip"
click at [372, 101] on span "Select location" at bounding box center [430, 95] width 231 height 13
click at [381, 65] on span "VF2 - MIP" at bounding box center [430, 66] width 231 height 13
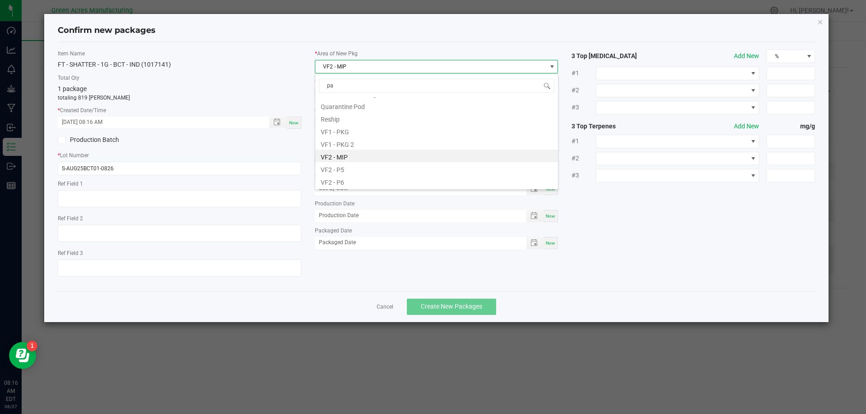
scroll to position [0, 0]
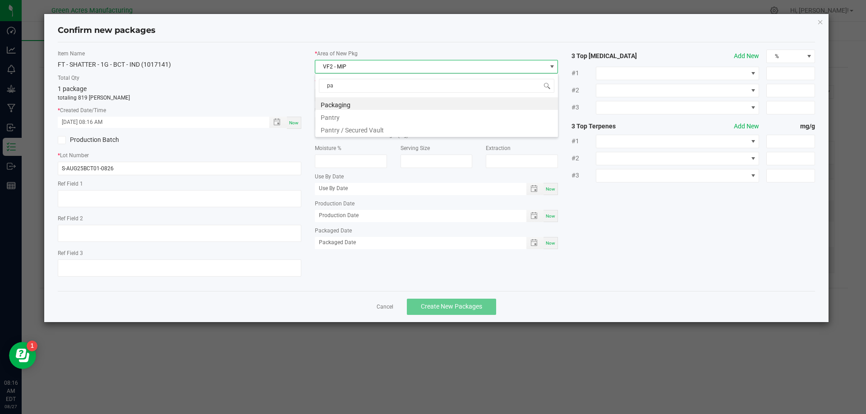
type input "pan"
click at [359, 117] on li "Pantry / Secured Vault" at bounding box center [436, 116] width 243 height 13
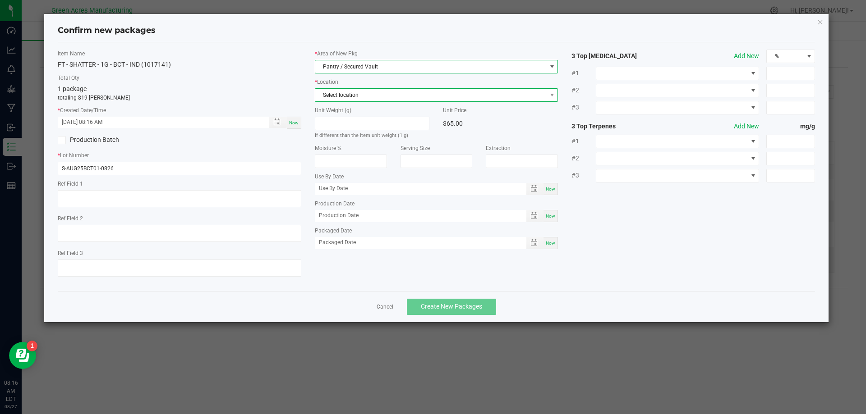
click at [378, 89] on span "Select location" at bounding box center [430, 95] width 231 height 13
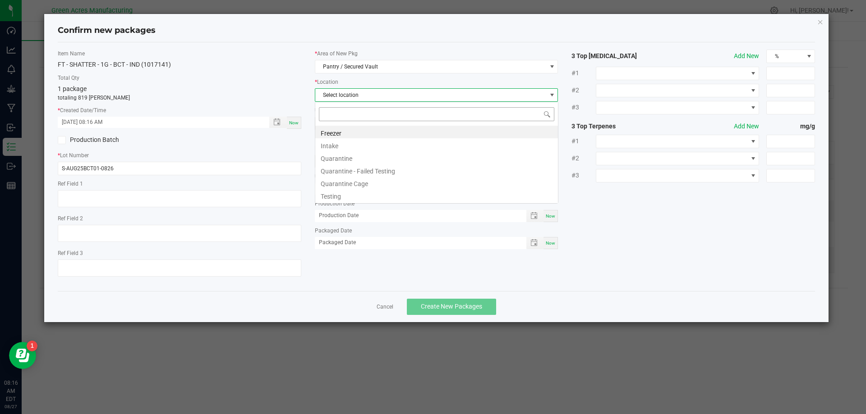
scroll to position [14, 244]
click at [371, 146] on li "Intake" at bounding box center [436, 144] width 243 height 13
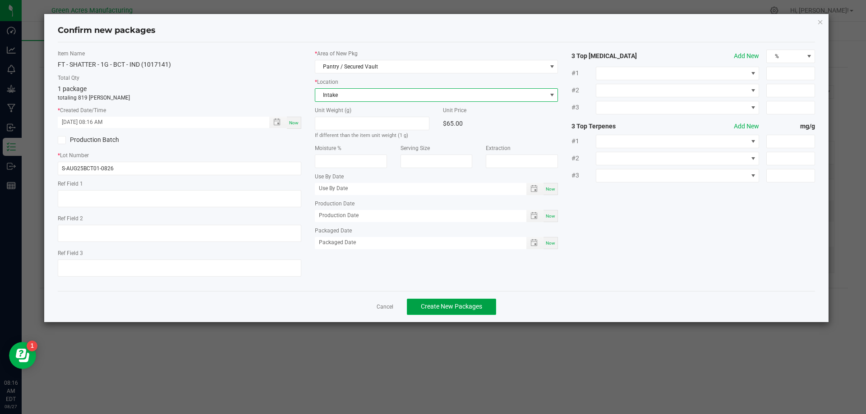
click at [449, 299] on button "Create New Packages" at bounding box center [451, 307] width 89 height 16
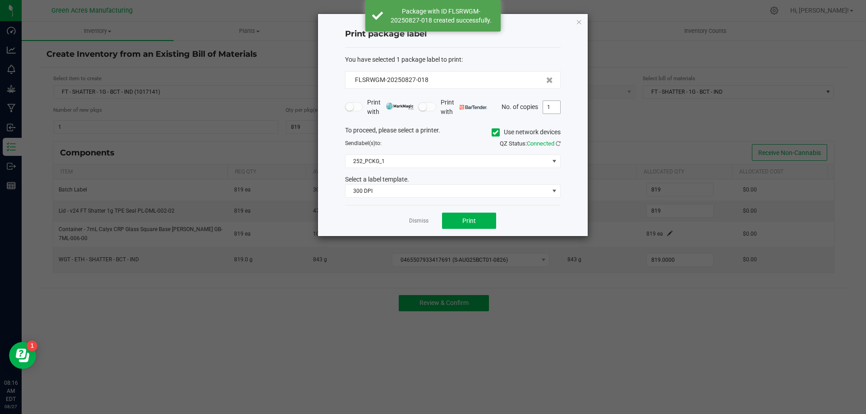
click at [548, 107] on input "1" at bounding box center [551, 107] width 17 height 13
type input "2"
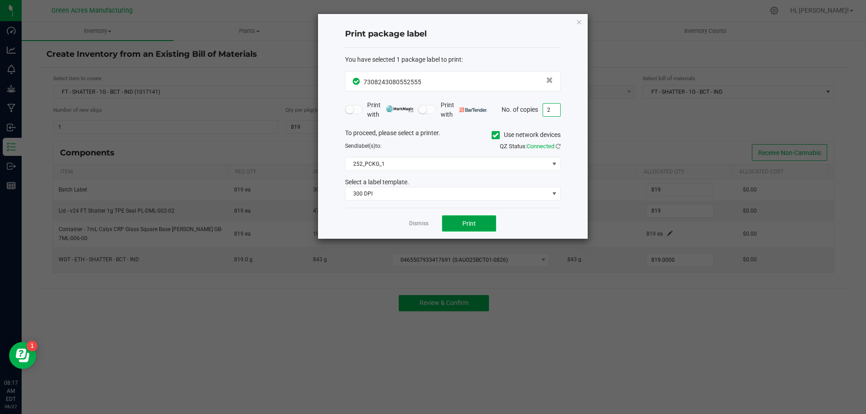
click at [480, 225] on button "Print" at bounding box center [469, 224] width 54 height 16
click at [422, 222] on link "Dismiss" at bounding box center [418, 224] width 19 height 8
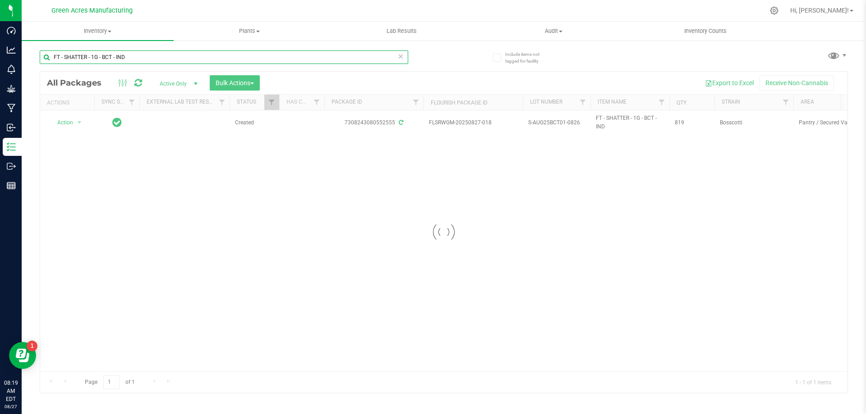
click at [207, 61] on input "FT - SHATTER - 1G - BCT - IND" at bounding box center [224, 58] width 368 height 14
click at [207, 60] on input "FT - SHATTER - 1G - BCT - IND" at bounding box center [224, 58] width 368 height 14
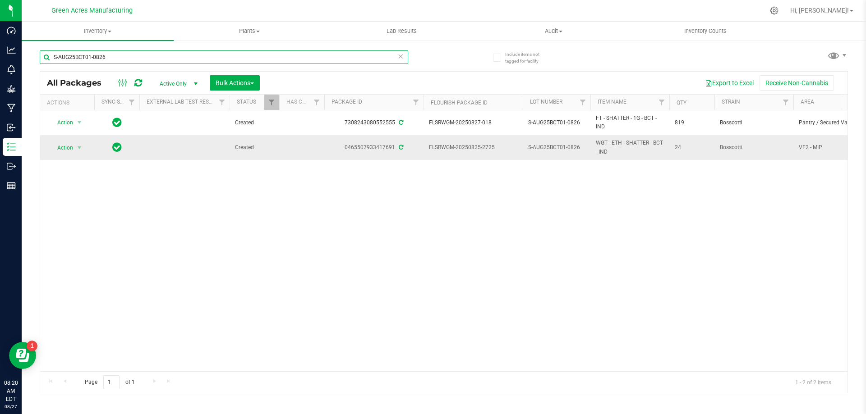
type input "S-AUG25BCT01-0826"
click at [65, 153] on span "Action" at bounding box center [61, 148] width 24 height 13
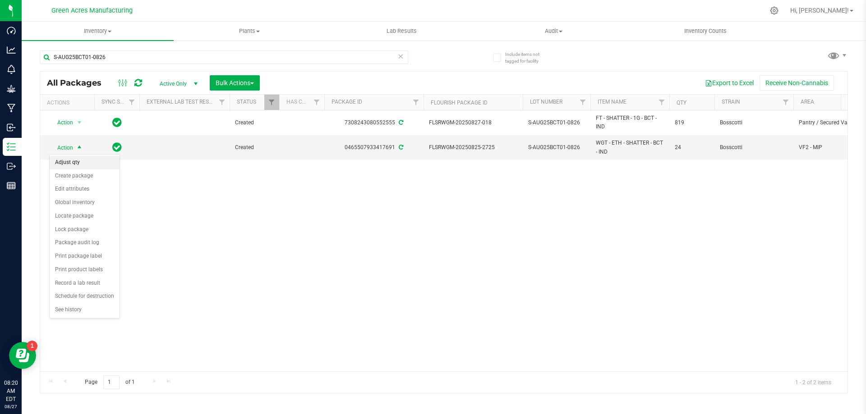
click at [78, 165] on li "Adjust qty" at bounding box center [85, 163] width 70 height 14
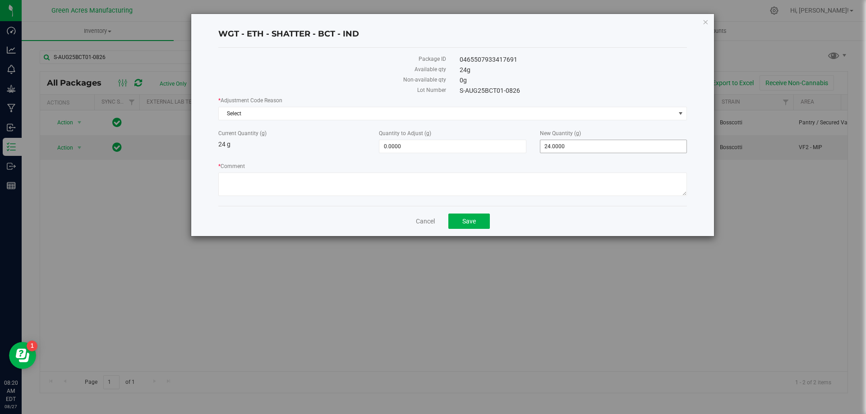
click at [556, 145] on span "24.0000 24" at bounding box center [613, 147] width 147 height 14
click at [556, 145] on input "24" at bounding box center [613, 146] width 146 height 13
type input "0"
type input "-24.0000"
type input "0.0000"
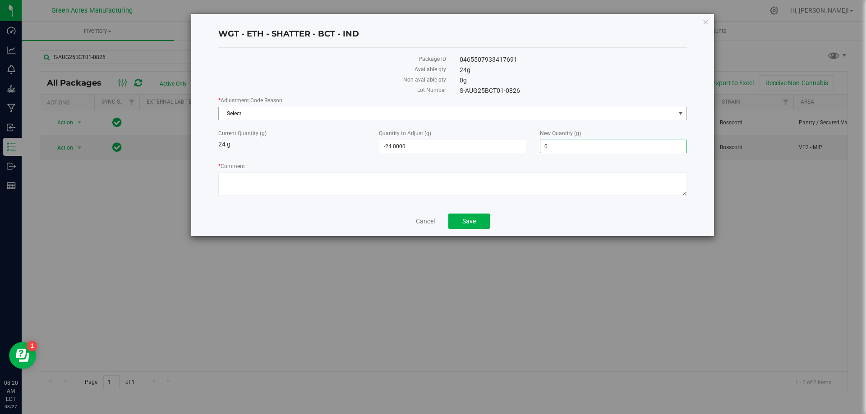
click at [533, 113] on span "Select" at bounding box center [447, 113] width 456 height 13
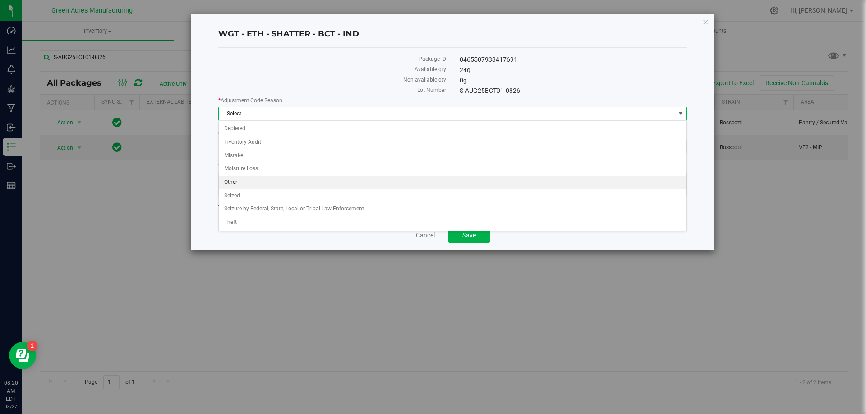
click at [505, 181] on li "Other" at bounding box center [453, 183] width 468 height 14
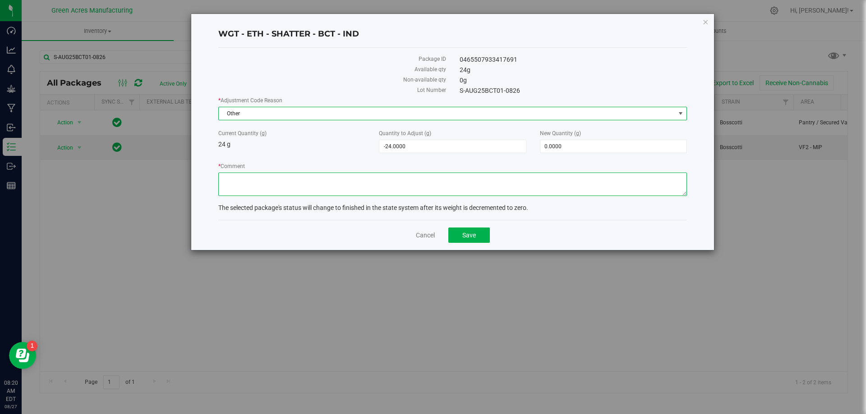
click at [500, 176] on textarea "* Comment" at bounding box center [452, 184] width 469 height 23
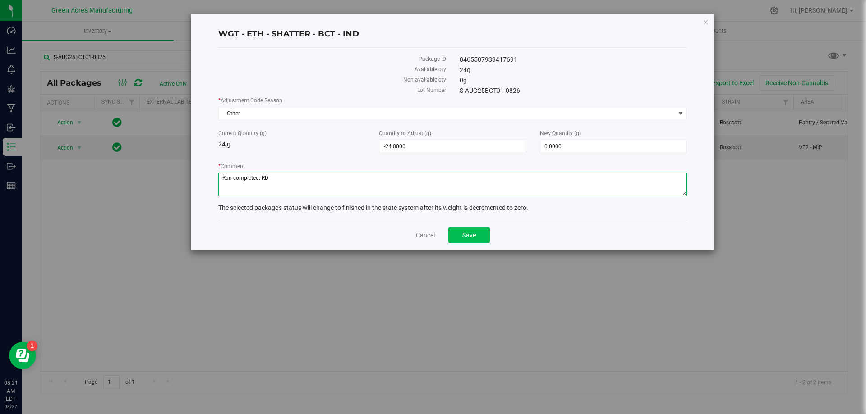
type textarea "Run completed. RD"
click at [466, 235] on span "Save" at bounding box center [469, 235] width 14 height 7
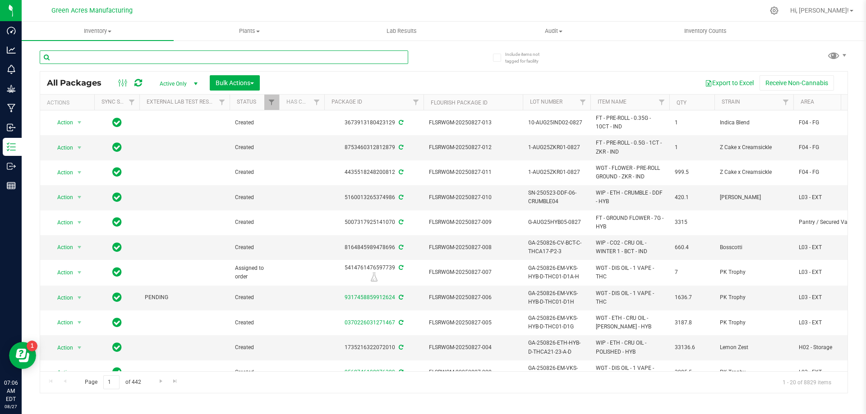
click at [202, 57] on input "text" at bounding box center [224, 58] width 368 height 14
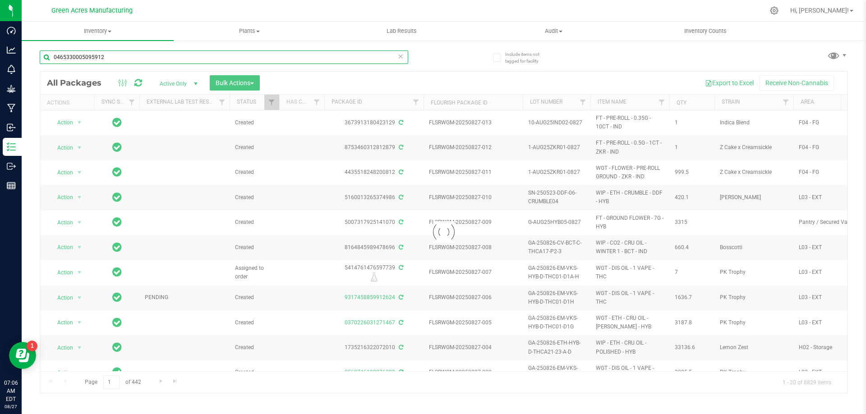
type input "0465330005095912"
click at [90, 156] on div at bounding box center [443, 233] width 807 height 322
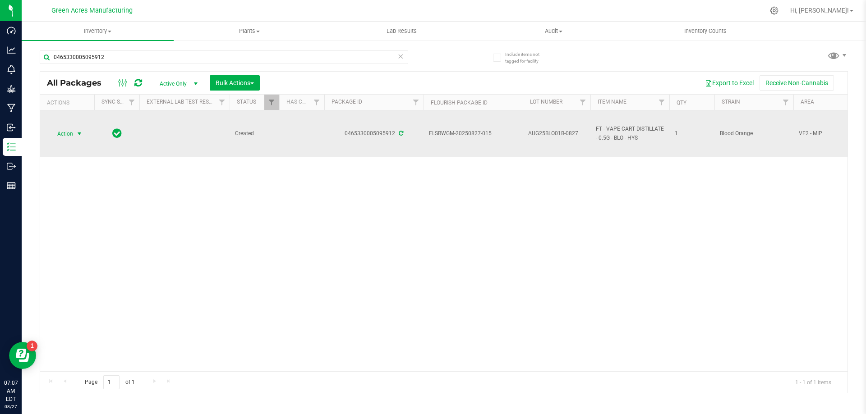
click at [65, 135] on span "Action" at bounding box center [61, 134] width 24 height 13
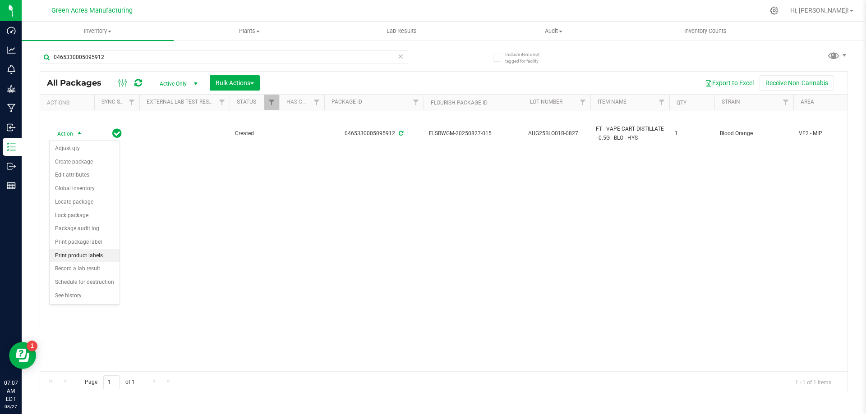
click at [90, 259] on li "Print product labels" at bounding box center [85, 256] width 70 height 14
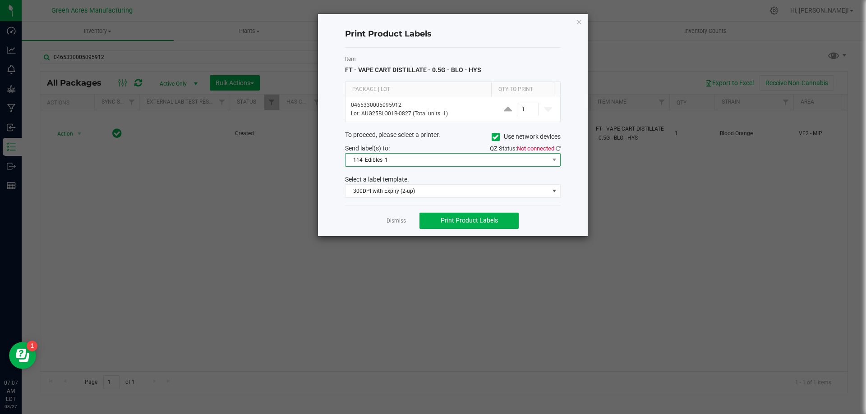
click at [440, 164] on span "114_Edibles_1" at bounding box center [446, 160] width 203 height 13
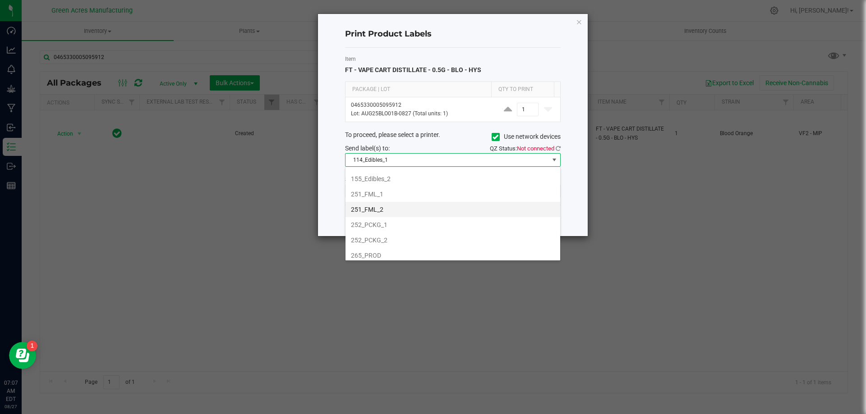
scroll to position [90, 0]
click at [405, 221] on li "252_PCKG_2" at bounding box center [452, 223] width 215 height 15
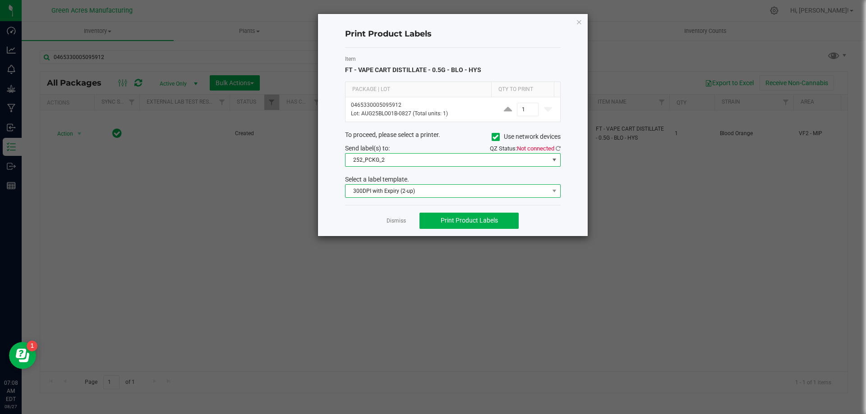
click at [450, 195] on span "300DPI with Expiry (2-up)" at bounding box center [446, 191] width 203 height 13
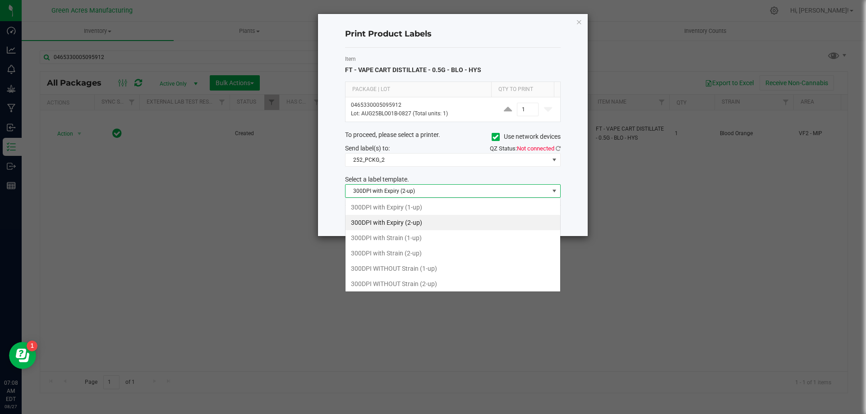
scroll to position [14, 216]
click at [439, 250] on li "300DPI with Strain (2-up)" at bounding box center [452, 253] width 215 height 15
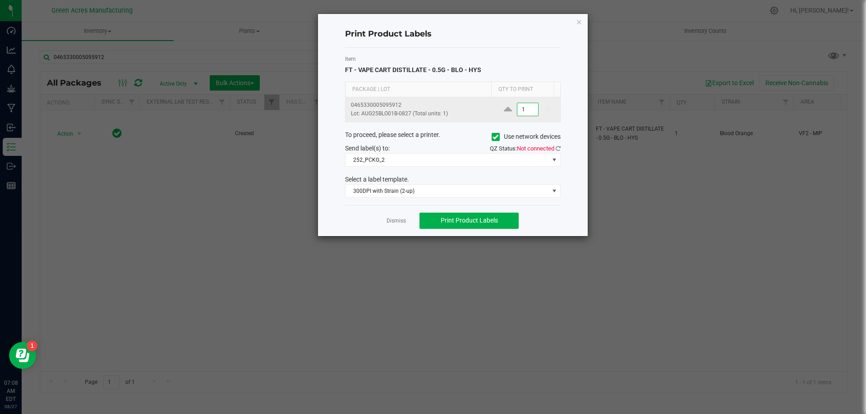
click at [526, 112] on input "1" at bounding box center [527, 109] width 21 height 13
type input "2"
click at [498, 223] on button "Print Product Labels" at bounding box center [468, 221] width 99 height 16
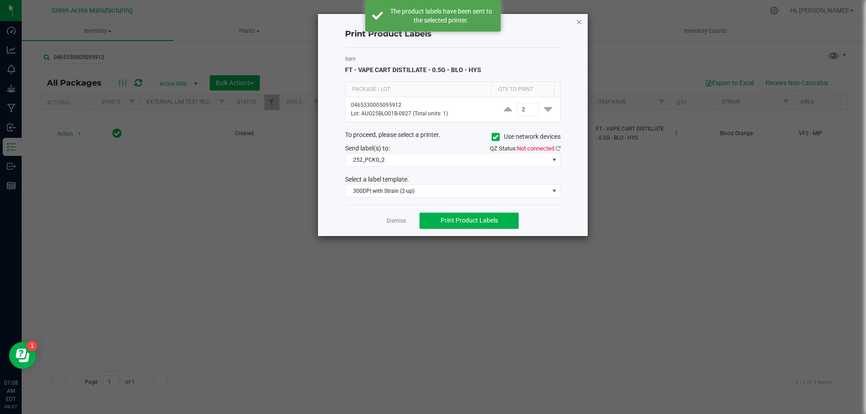
click at [579, 21] on icon "button" at bounding box center [579, 21] width 6 height 11
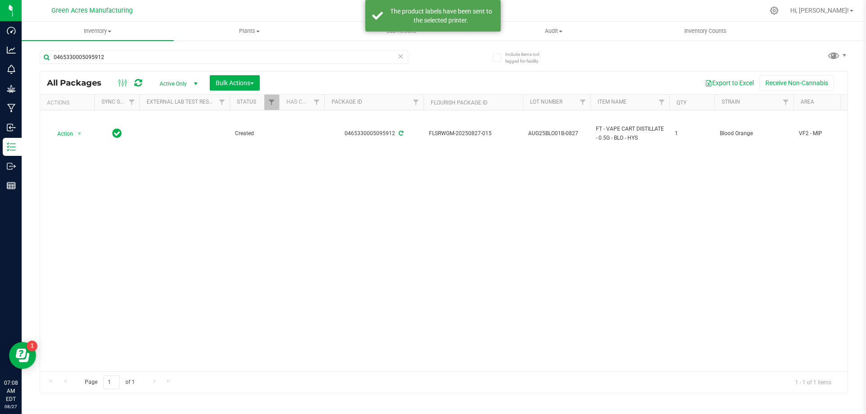
click at [449, 214] on div "Action Action Adjust qty Create package Edit attributes Global inventory Locate…" at bounding box center [443, 240] width 807 height 261
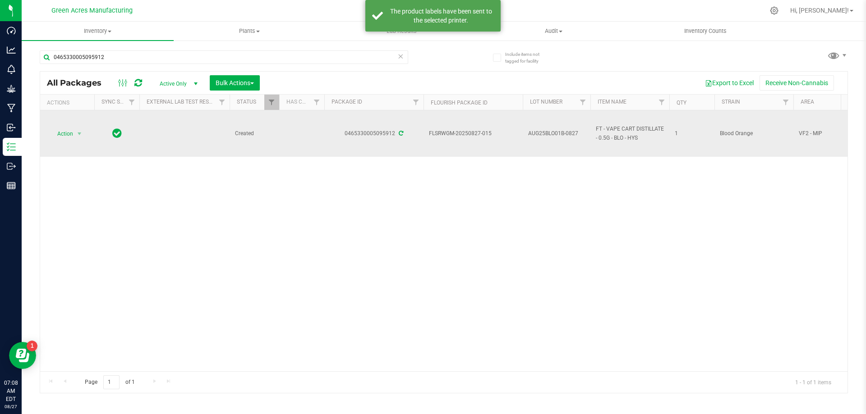
click at [568, 133] on span "AUG25BLO01B-0827" at bounding box center [556, 133] width 57 height 9
click at [567, 133] on input "AUG25BLO01B-0827" at bounding box center [554, 134] width 64 height 14
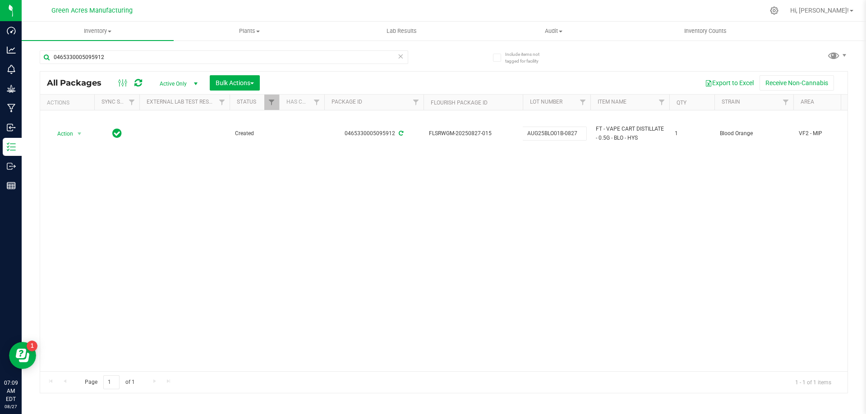
click at [112, 205] on div "Action Action Adjust qty Create package Edit attributes Global inventory Locate…" at bounding box center [443, 240] width 807 height 261
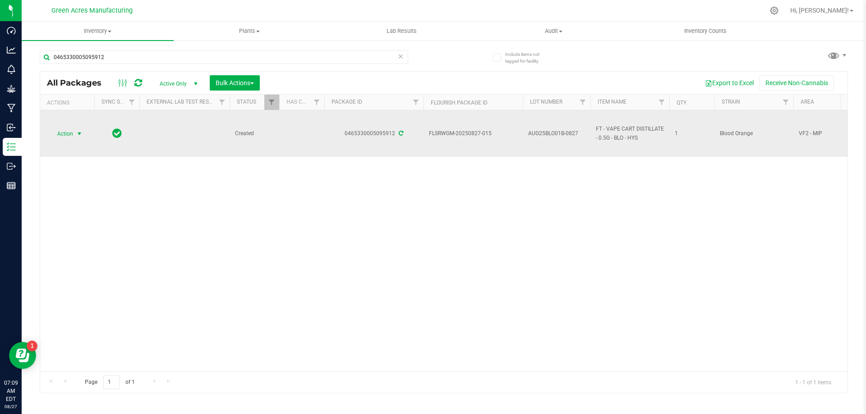
click at [77, 135] on span "select" at bounding box center [79, 133] width 7 height 7
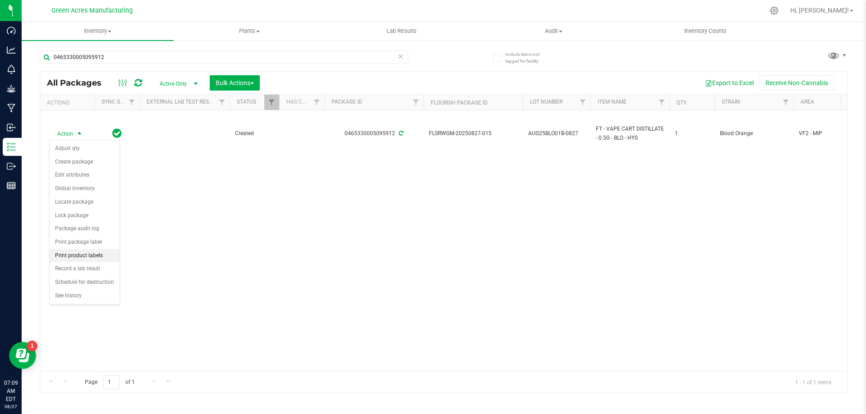
click at [94, 258] on li "Print product labels" at bounding box center [85, 256] width 70 height 14
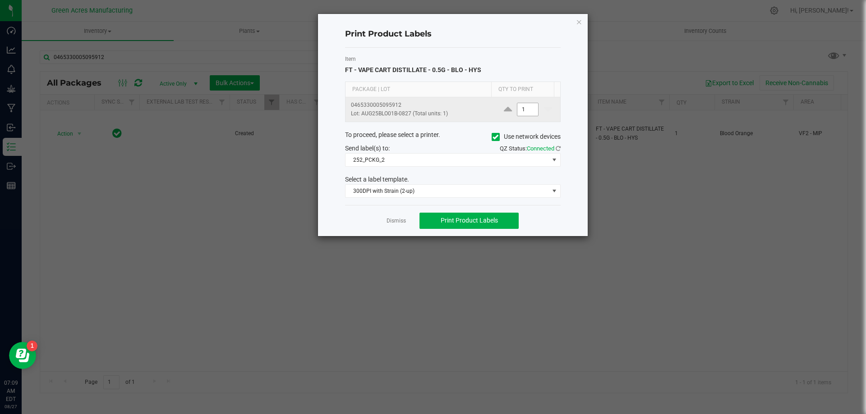
click at [527, 112] on input "1" at bounding box center [527, 109] width 21 height 13
type input "2,000"
click at [498, 218] on button "Print Product Labels" at bounding box center [468, 221] width 99 height 16
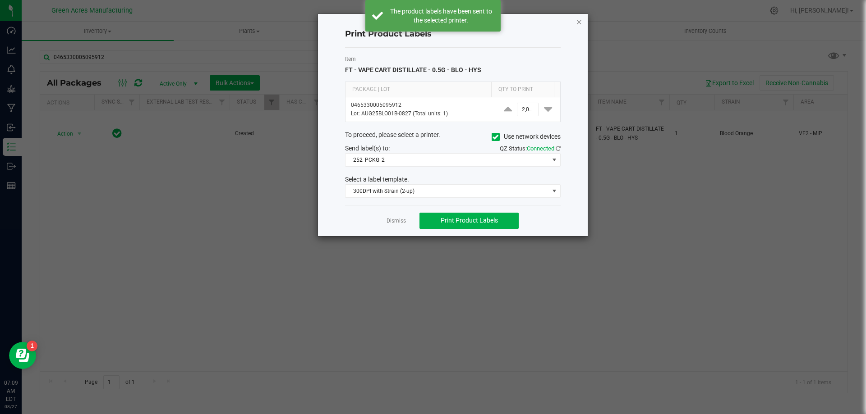
click at [580, 21] on icon "button" at bounding box center [579, 21] width 6 height 11
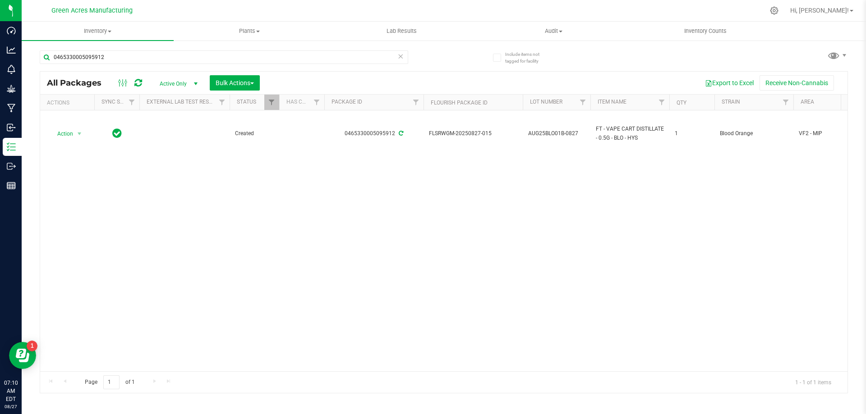
click at [447, 54] on div "0465330005095912 All Packages Active Only Active Only Lab Samples Locked All Ex…" at bounding box center [444, 218] width 808 height 352
